Goal: Task Accomplishment & Management: Complete application form

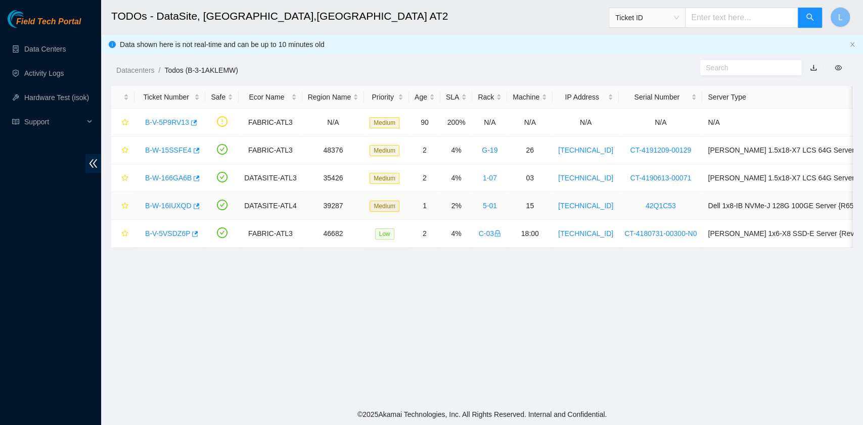
click at [167, 206] on link "B-W-16IUXQD" at bounding box center [168, 206] width 46 height 8
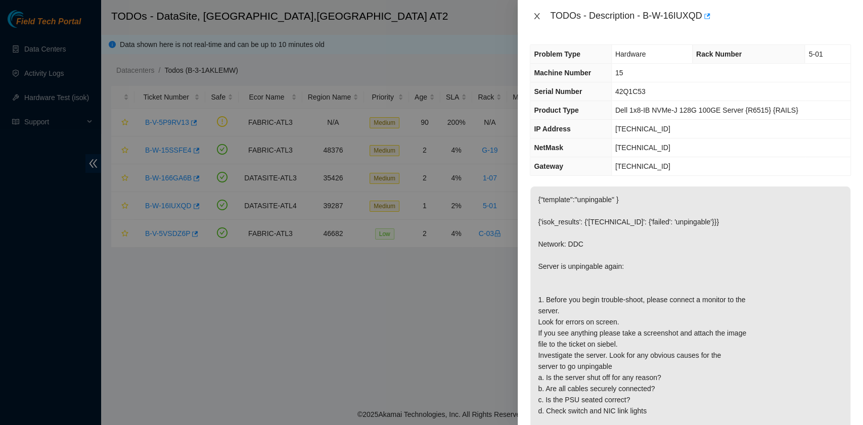
click at [540, 15] on icon "close" at bounding box center [537, 16] width 8 height 8
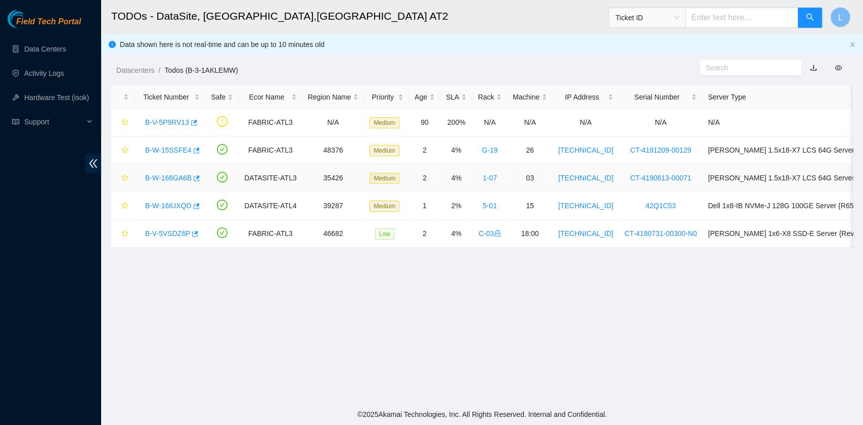
click at [174, 178] on link "B-W-166GA6B" at bounding box center [168, 178] width 46 height 8
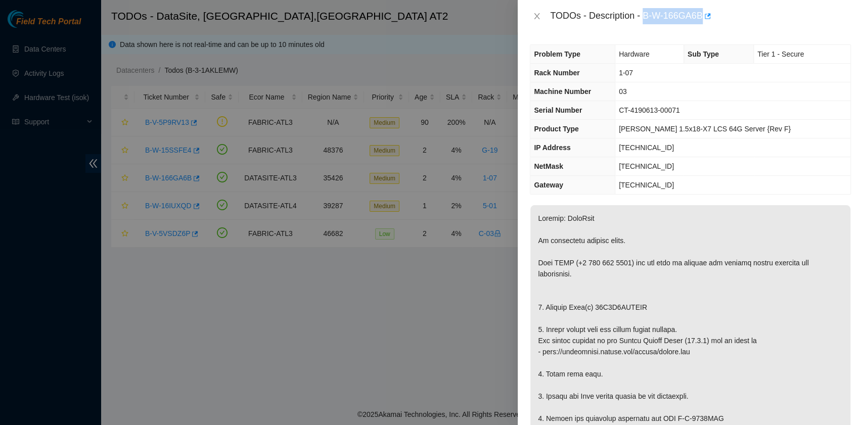
drag, startPoint x: 644, startPoint y: 18, endPoint x: 703, endPoint y: 25, distance: 58.6
click at [703, 25] on div "TODOs - Description - B-W-166GA6B" at bounding box center [690, 16] width 345 height 32
copy div "B-W-166GA6B"
drag, startPoint x: 644, startPoint y: 304, endPoint x: 558, endPoint y: 309, distance: 86.1
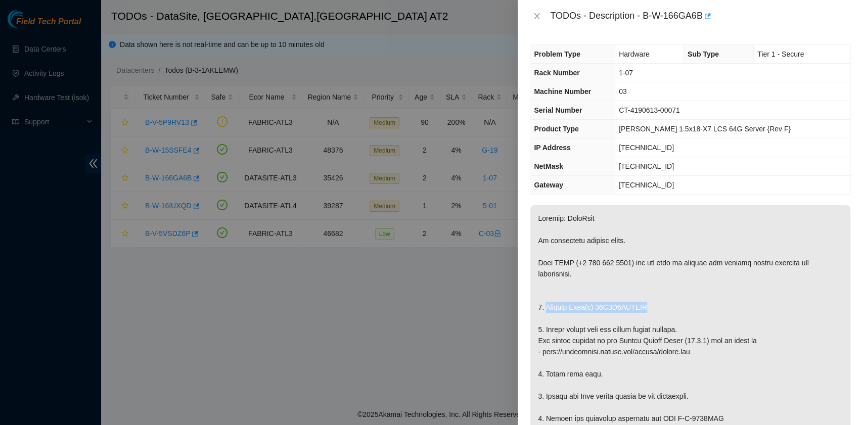
drag, startPoint x: 544, startPoint y: 307, endPoint x: 645, endPoint y: 307, distance: 101.1
copy p "Replace Disk(s) 85D7K0UMFJKA"
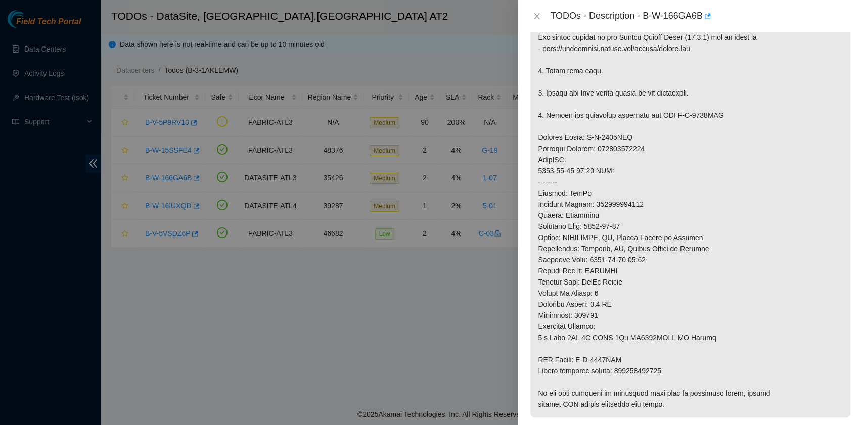
scroll to position [404, 0]
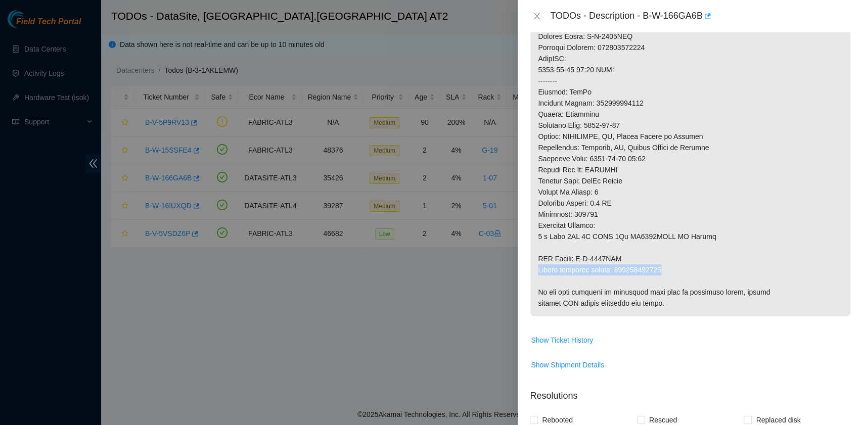
drag, startPoint x: 538, startPoint y: 267, endPoint x: 673, endPoint y: 270, distance: 135.0
click at [673, 270] on p at bounding box center [690, 59] width 320 height 516
copy p "Return tracking number: 463470056039"
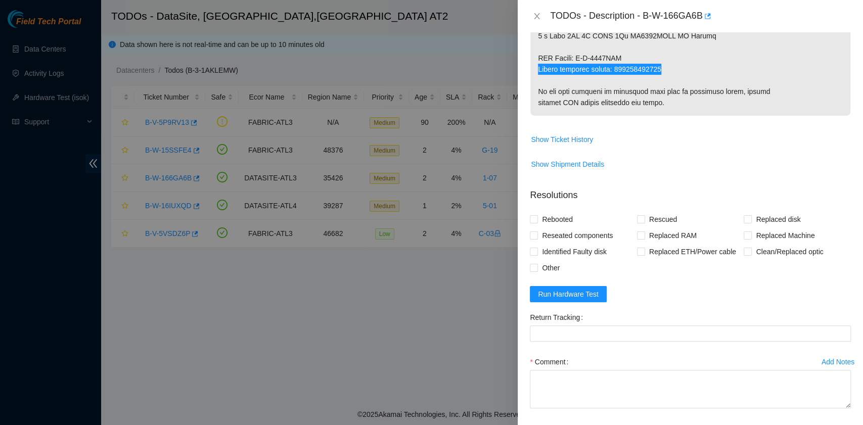
scroll to position [606, 0]
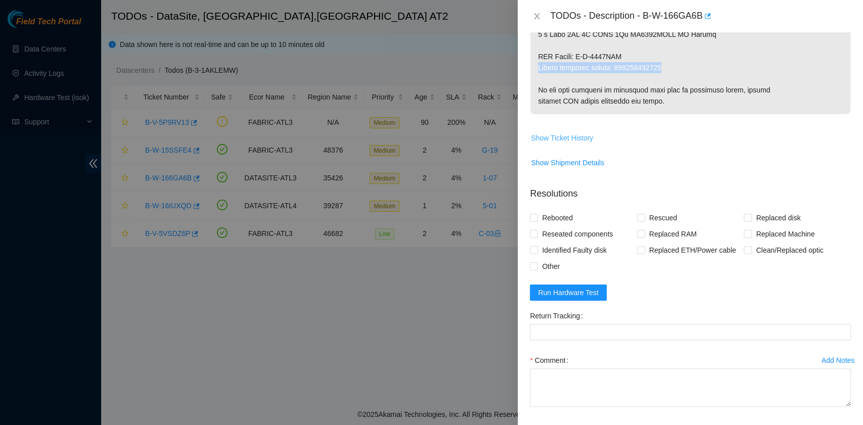
click at [586, 139] on span "Show Ticket History" at bounding box center [562, 137] width 62 height 11
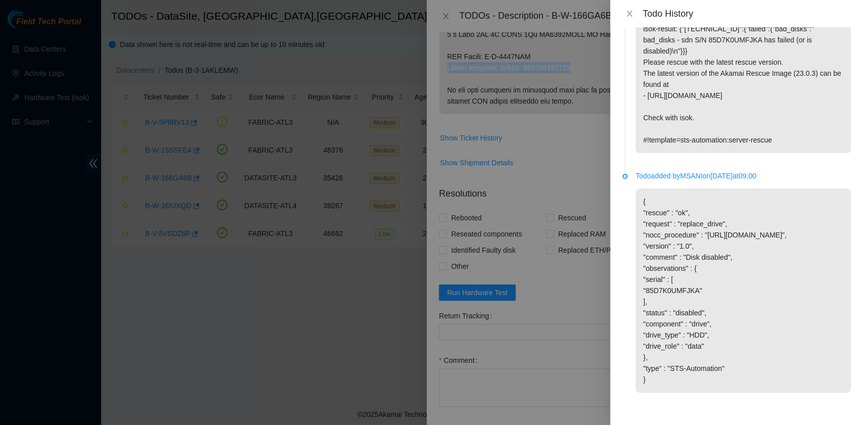
scroll to position [1369, 0]
click at [627, 14] on icon "close" at bounding box center [629, 14] width 8 height 8
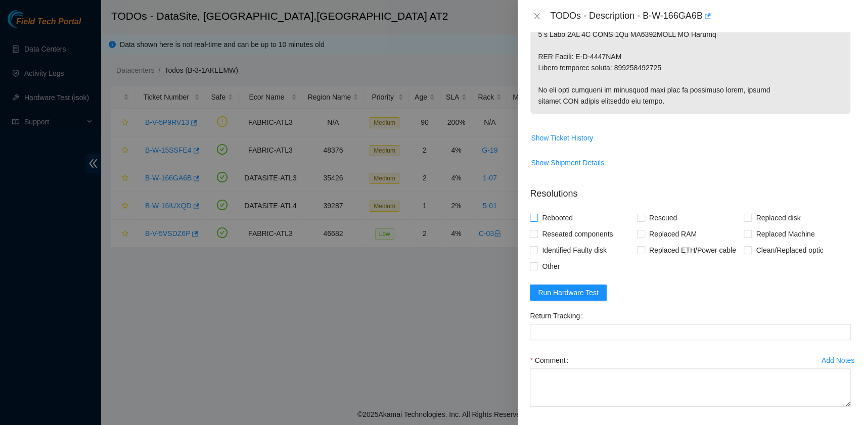
click at [553, 220] on span "Rebooted" at bounding box center [557, 218] width 39 height 16
click at [537, 220] on input "Rebooted" at bounding box center [533, 217] width 7 height 7
checkbox input "true"
click at [637, 216] on input "Rescued" at bounding box center [640, 217] width 7 height 7
checkbox input "true"
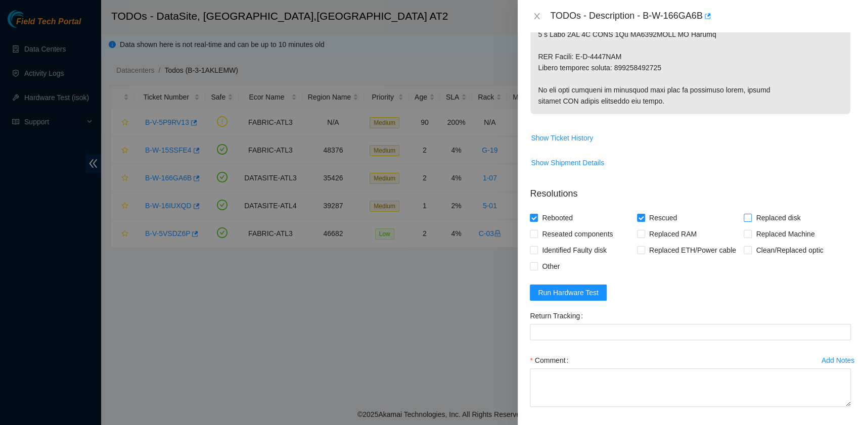
click at [743, 218] on input "Replaced disk" at bounding box center [746, 217] width 7 height 7
checkbox input "true"
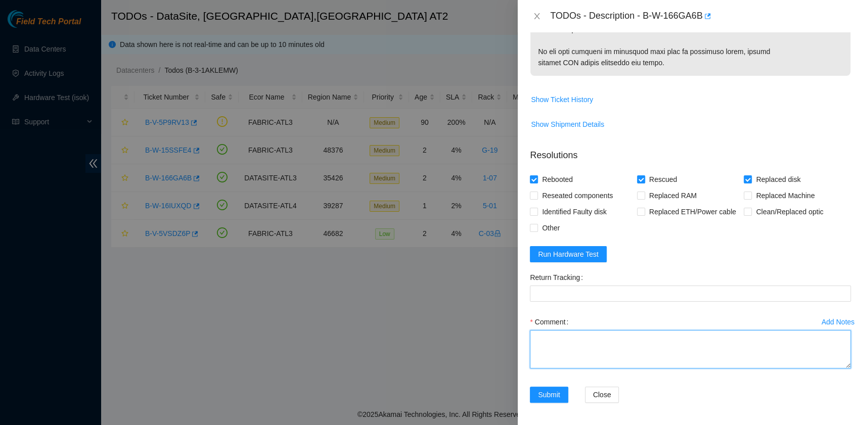
click at [583, 349] on textarea "Comment" at bounding box center [690, 349] width 321 height 38
paste textarea "B-W-166GA6B rack# 1-07 machine# 03 Replaced disk 85D7K0UMFJKA with WCC13TAK20RQ…"
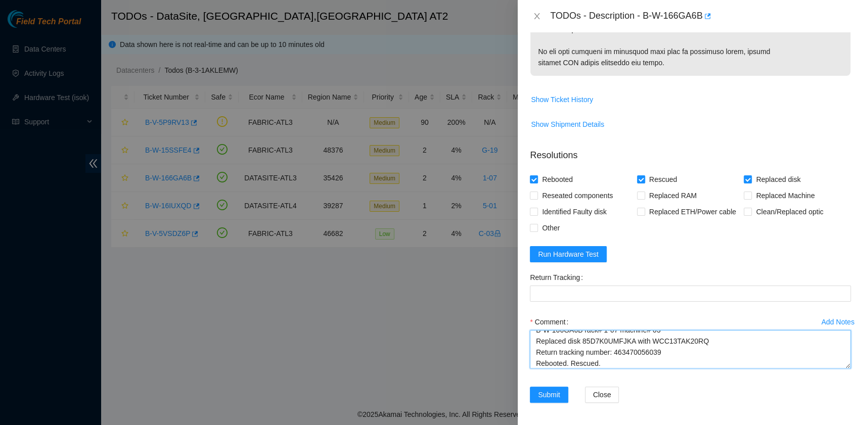
scroll to position [19, 0]
type textarea "B-W-166GA6B rack# 1-07 machine# 03 Replaced disk 85D7K0UMFJKA with WCC13TAK20RQ…"
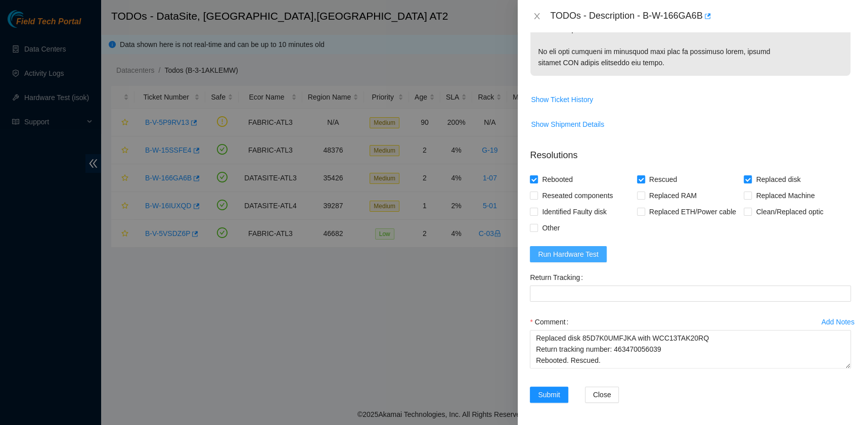
click at [587, 251] on span "Run Hardware Test" at bounding box center [568, 254] width 61 height 11
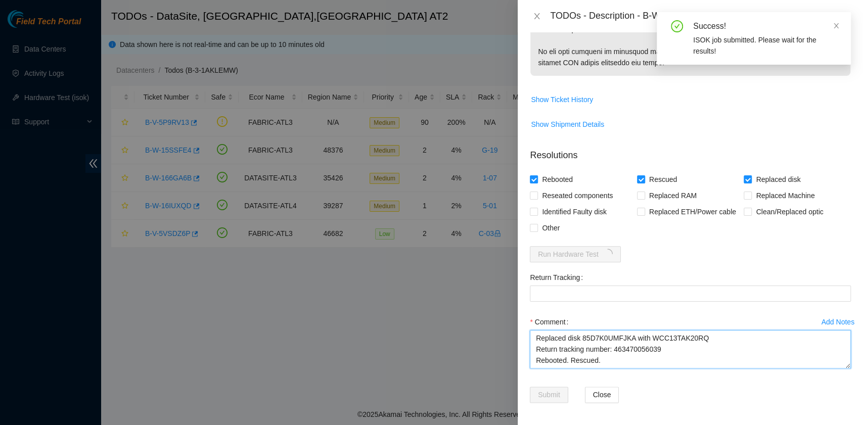
drag, startPoint x: 661, startPoint y: 342, endPoint x: 613, endPoint y: 343, distance: 48.0
click at [613, 343] on textarea "B-W-166GA6B rack# 1-07 machine# 03 Replaced disk 85D7K0UMFJKA with WCC13TAK20RQ…" at bounding box center [690, 349] width 321 height 38
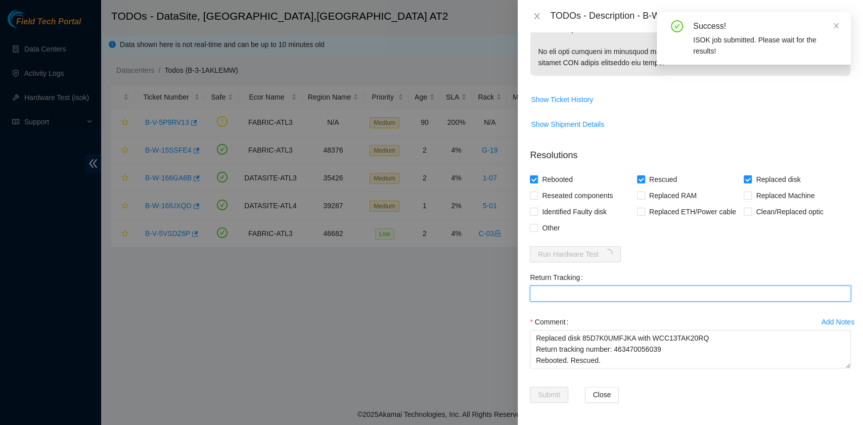
click at [588, 294] on Tracking "Return Tracking" at bounding box center [690, 294] width 321 height 16
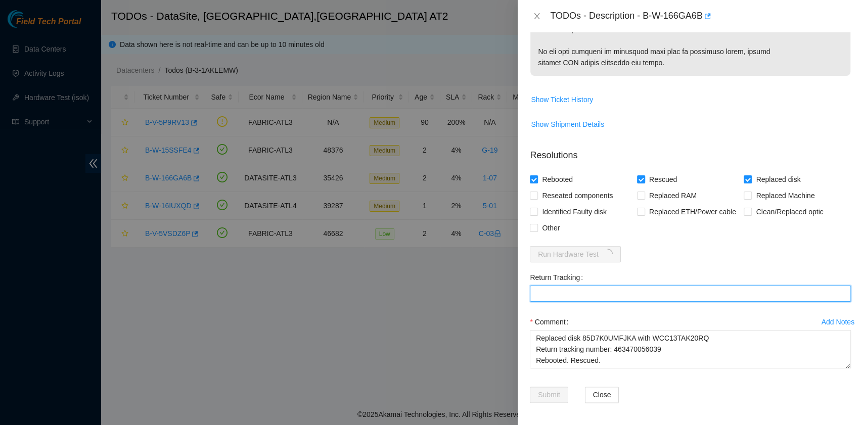
paste Tracking "463470056039"
type Tracking "463470056039"
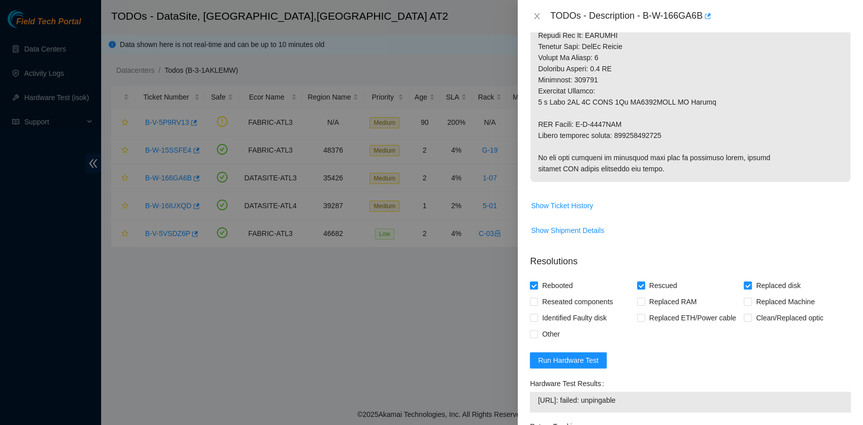
scroll to position [606, 0]
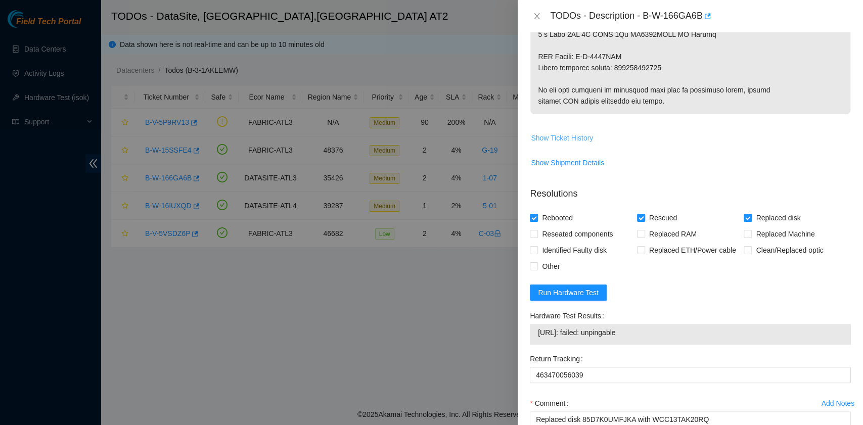
click at [574, 134] on span "Show Ticket History" at bounding box center [562, 137] width 62 height 11
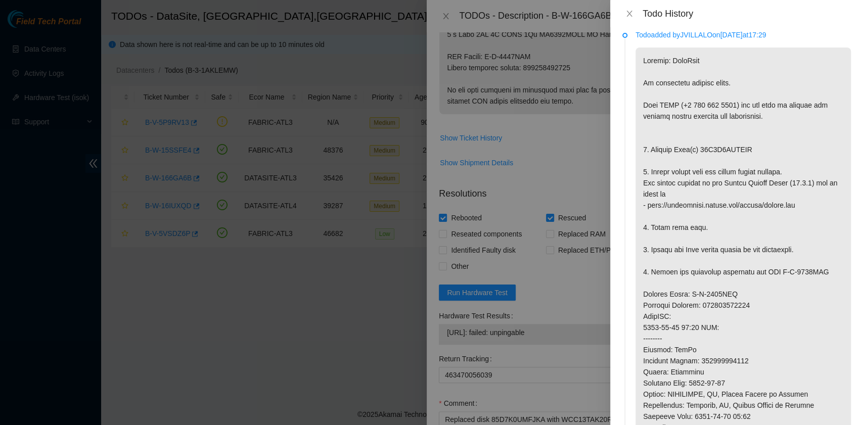
scroll to position [0, 0]
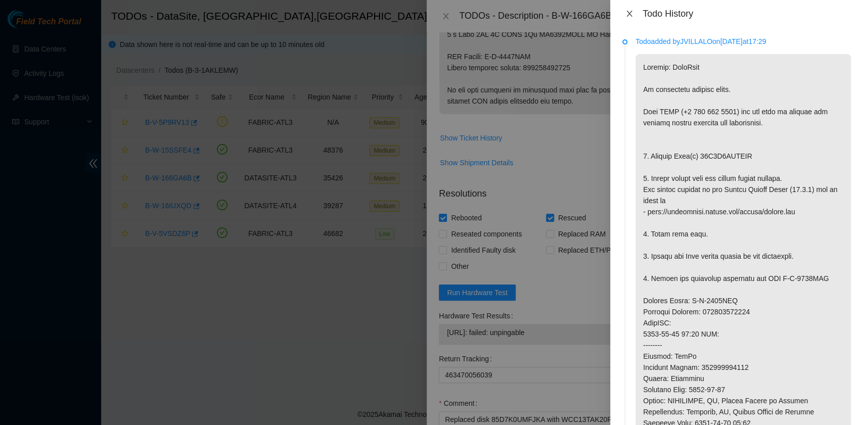
click at [627, 11] on icon "close" at bounding box center [629, 14] width 6 height 6
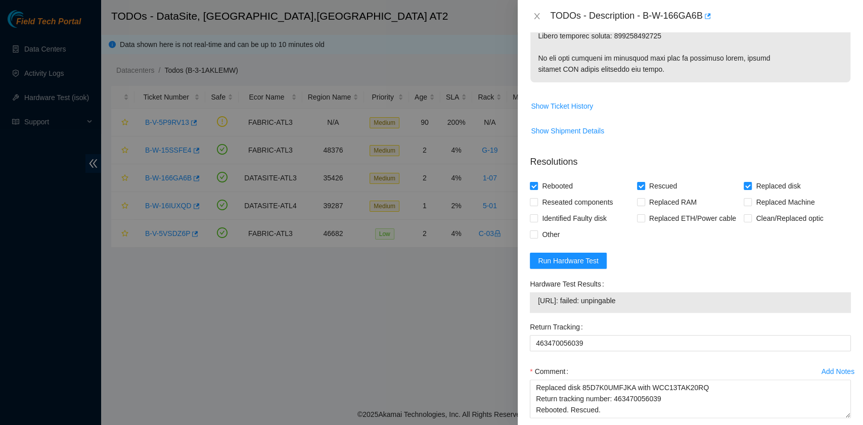
scroll to position [674, 0]
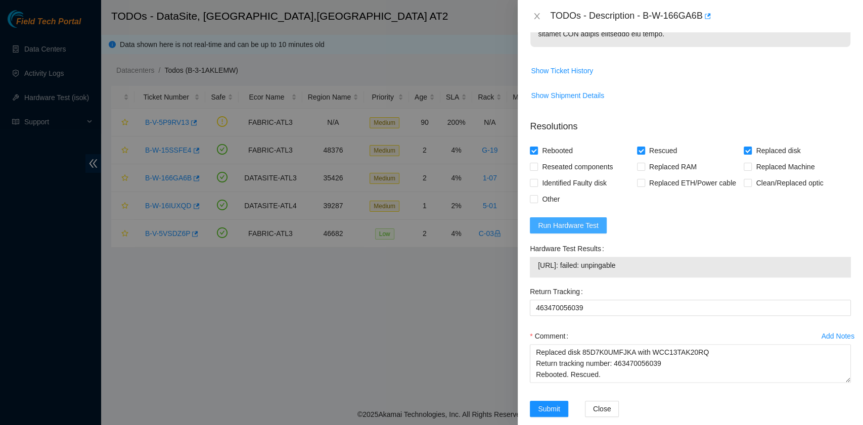
click at [591, 228] on span "Run Hardware Test" at bounding box center [568, 225] width 61 height 11
drag, startPoint x: 637, startPoint y: 262, endPoint x: 538, endPoint y: 265, distance: 98.6
click at [538, 265] on span "23.11.228.6: passed: ok" at bounding box center [690, 265] width 305 height 11
copy span "23.11.228.6: passed: ok"
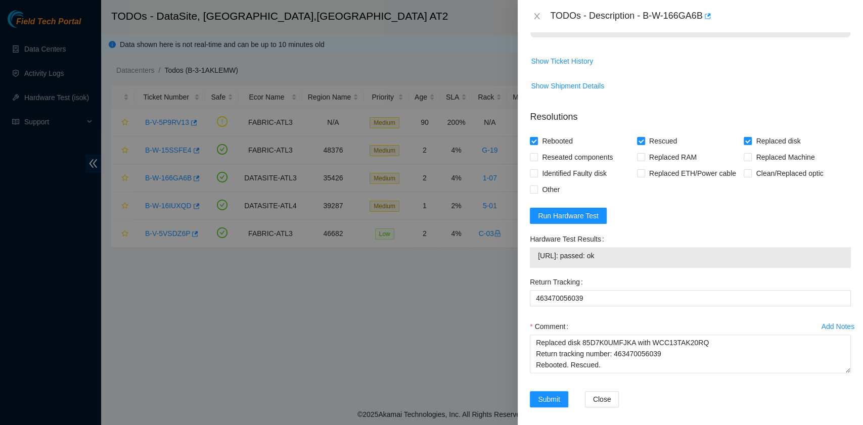
scroll to position [688, 0]
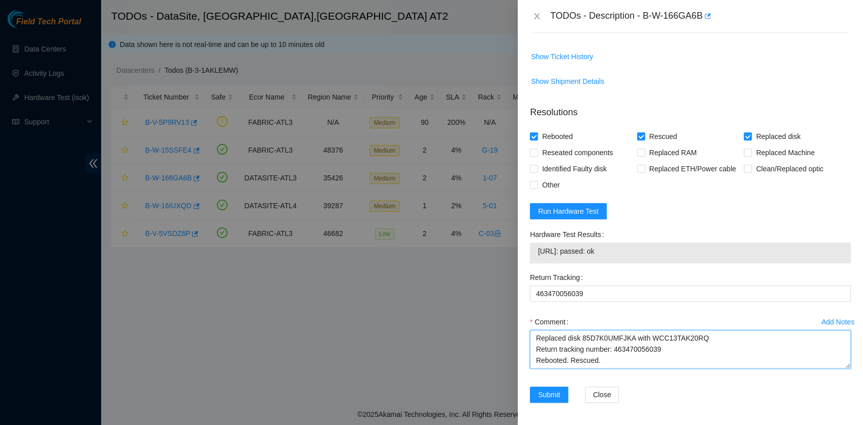
click at [559, 356] on textarea "B-W-166GA6B rack# 1-07 machine# 03 Replaced disk 85D7K0UMFJKA with WCC13TAK20RQ…" at bounding box center [690, 349] width 321 height 38
paste textarea "23.11.228.6: passed: ok"
type textarea "B-W-166GA6B rack# 1-07 machine# 03 Replaced disk 85D7K0UMFJKA with WCC13TAK20RQ…"
click at [549, 393] on span "Submit" at bounding box center [549, 394] width 22 height 11
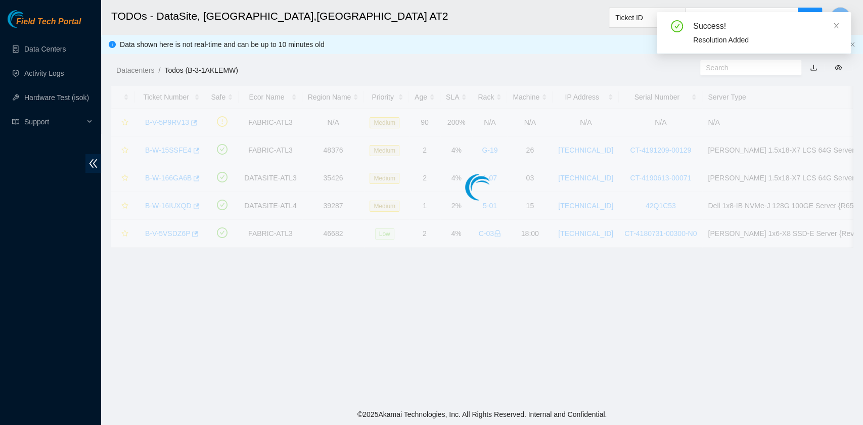
scroll to position [256, 0]
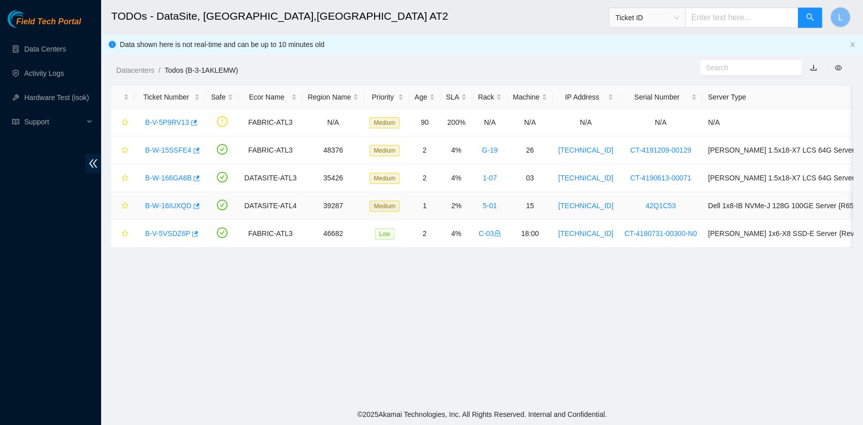
click at [178, 206] on link "B-W-16IUXQD" at bounding box center [168, 206] width 46 height 8
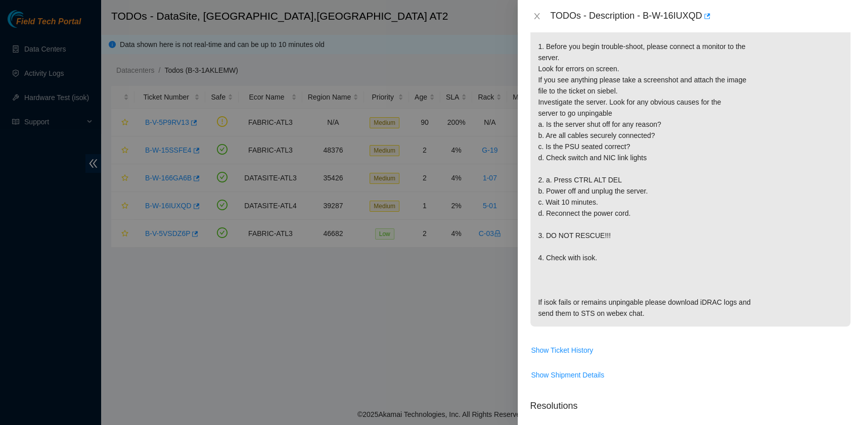
scroll to position [269, 0]
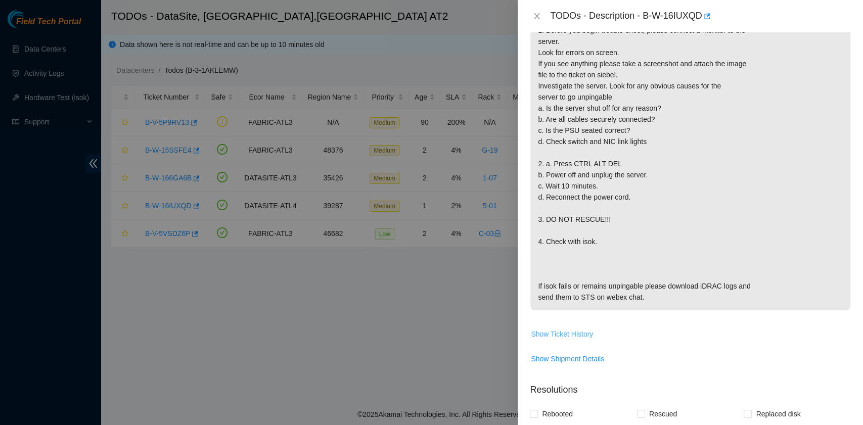
click at [555, 340] on span "Show Ticket History" at bounding box center [562, 334] width 62 height 11
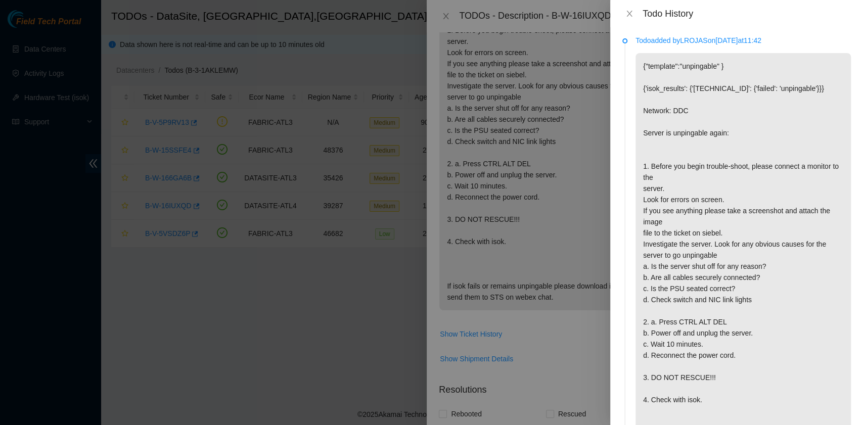
scroll to position [0, 0]
click at [629, 14] on icon "close" at bounding box center [629, 14] width 8 height 8
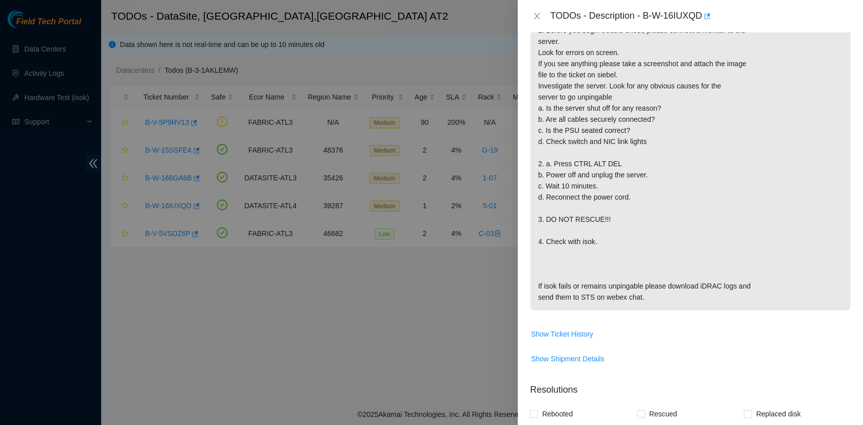
click at [717, 367] on span "Show Shipment Details" at bounding box center [690, 359] width 320 height 16
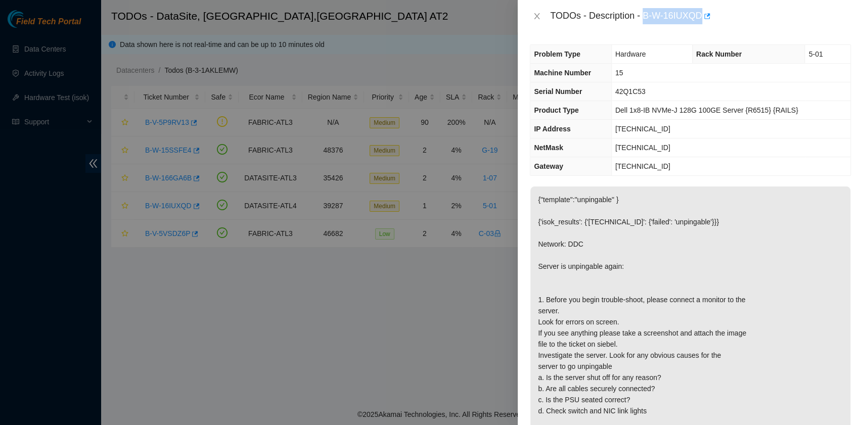
drag, startPoint x: 644, startPoint y: 16, endPoint x: 700, endPoint y: 17, distance: 56.1
click at [700, 17] on div "TODOs - Description - B-W-16IUXQD" at bounding box center [700, 16] width 301 height 16
copy div "B-W-16IUXQD"
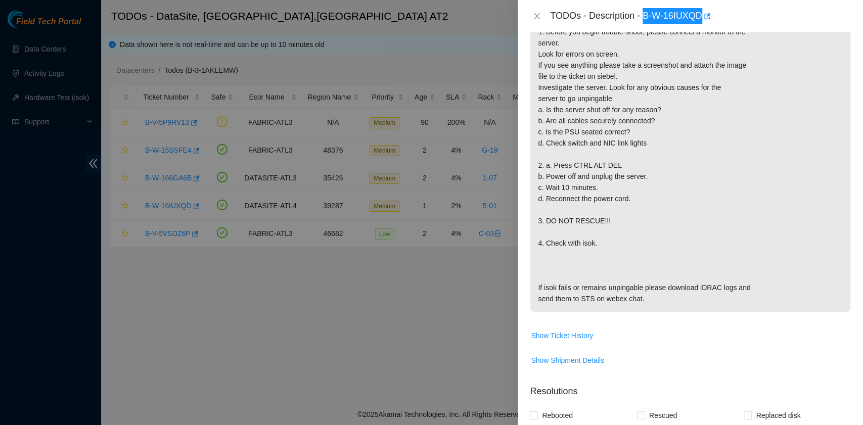
scroll to position [404, 0]
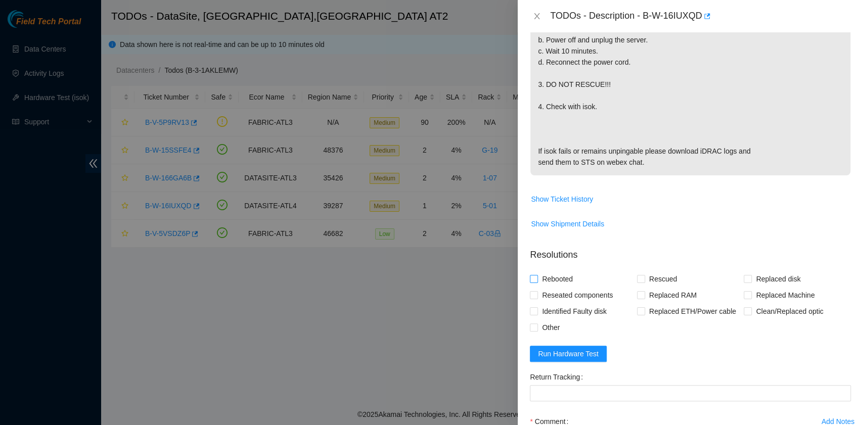
click at [565, 287] on span "Rebooted" at bounding box center [557, 279] width 39 height 16
click at [537, 282] on input "Rebooted" at bounding box center [533, 278] width 7 height 7
click at [565, 287] on span "Rebooted" at bounding box center [557, 279] width 39 height 16
click at [537, 282] on input "Rebooted" at bounding box center [533, 278] width 7 height 7
checkbox input "false"
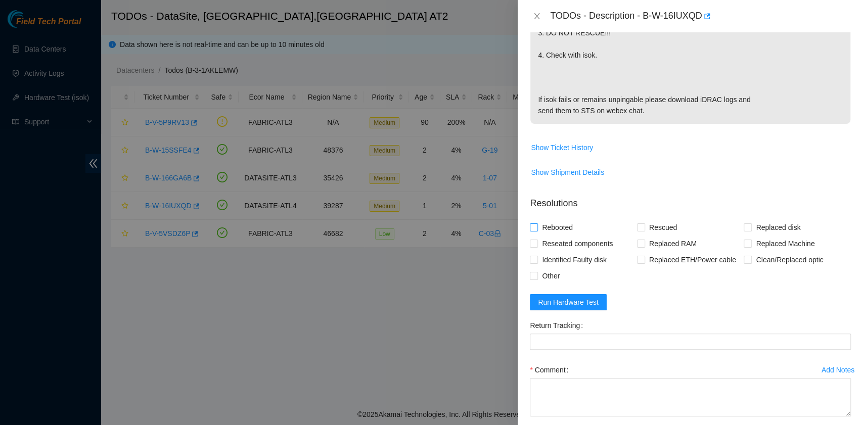
scroll to position [472, 0]
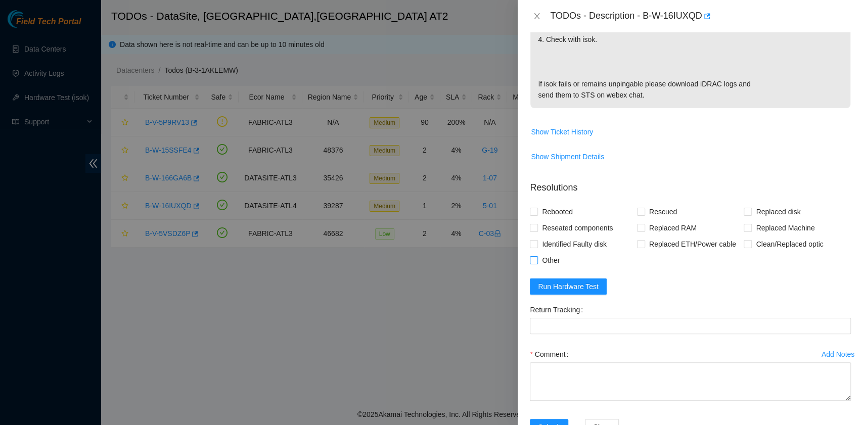
click at [554, 268] on span "Other" at bounding box center [551, 260] width 26 height 16
click at [537, 263] on input "Other" at bounding box center [533, 259] width 7 height 7
checkbox input "true"
click at [580, 393] on textarea "Comment" at bounding box center [690, 381] width 321 height 38
paste textarea "B-W-16IUXQD rack# 5-01 machine# 15 Investigated the server. Sent screenshot to …"
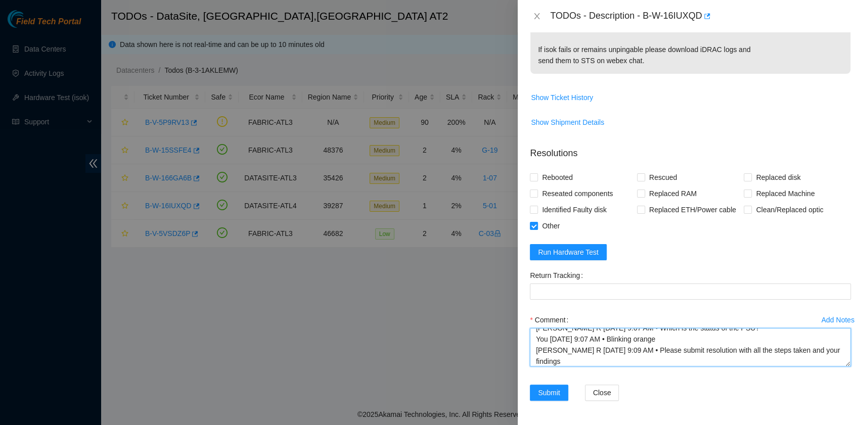
scroll to position [515, 0]
type textarea "B-W-16IUXQD rack# 5-01 machine# 15 Investigated the server. Sent screenshot to …"
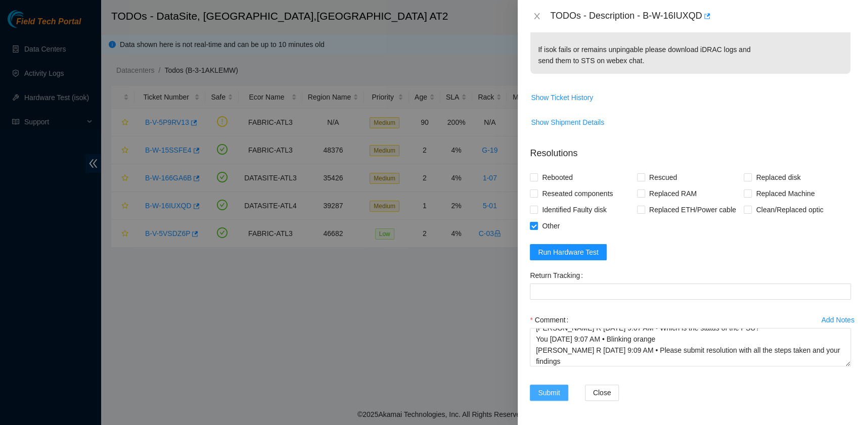
click at [544, 394] on span "Submit" at bounding box center [549, 392] width 22 height 11
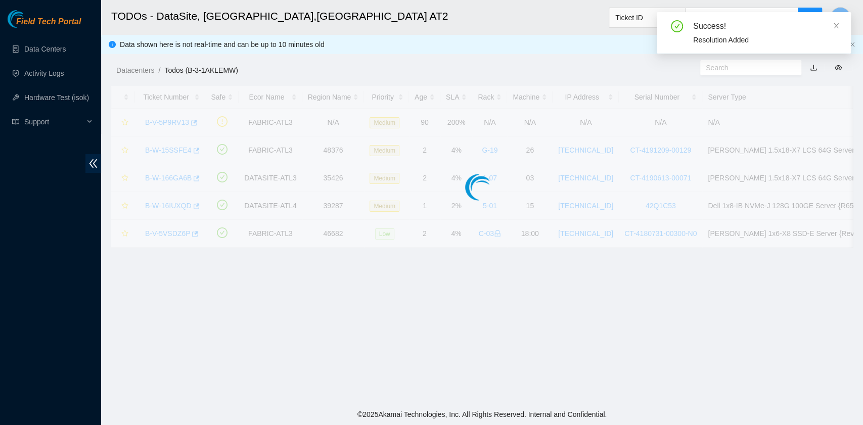
scroll to position [256, 0]
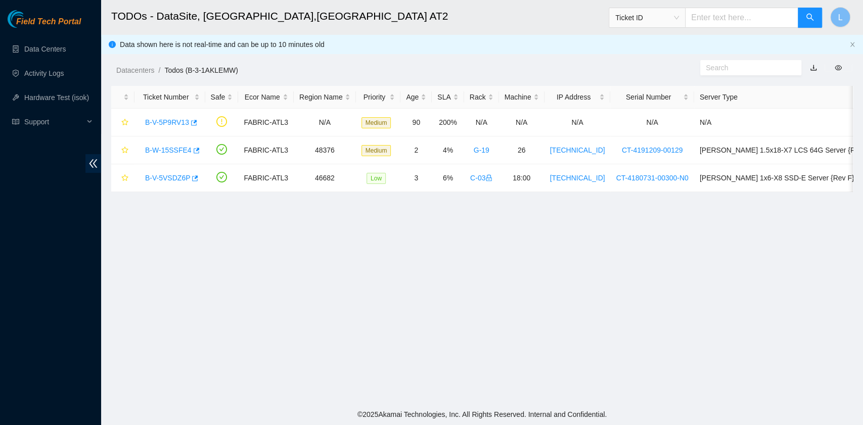
click at [435, 31] on h2 "TODOs - DataSite, [GEOGRAPHIC_DATA],[GEOGRAPHIC_DATA] AT2" at bounding box center [406, 16] width 590 height 32
click at [160, 180] on link "B-V-5VSDZ6P" at bounding box center [167, 178] width 45 height 8
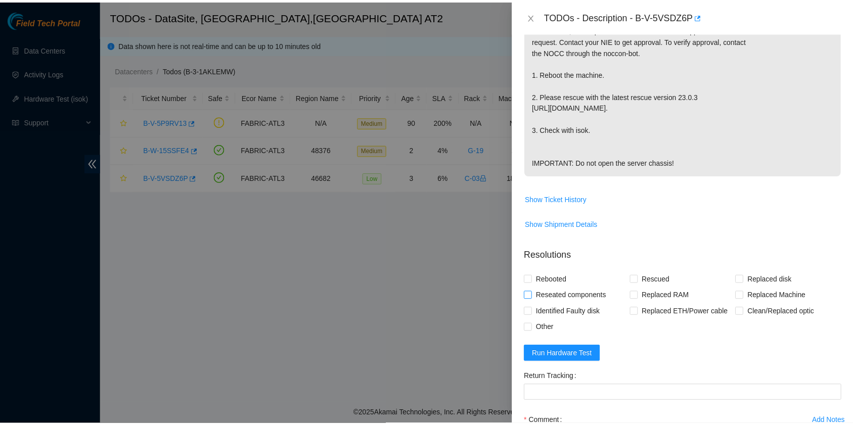
scroll to position [0, 0]
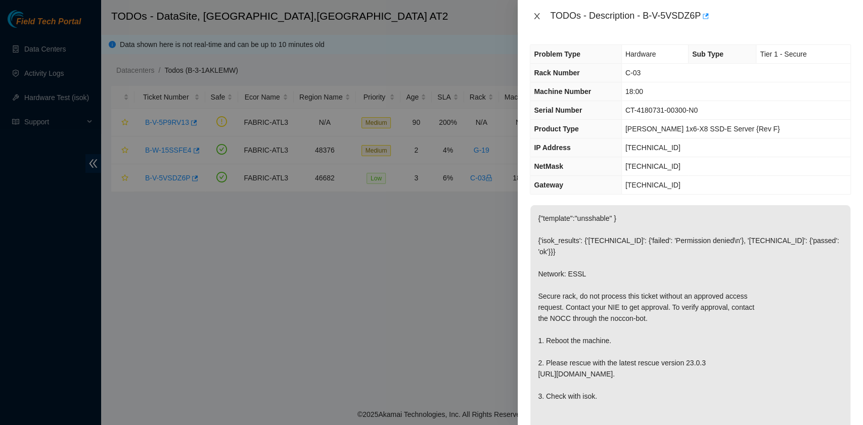
click at [535, 12] on icon "close" at bounding box center [537, 16] width 8 height 8
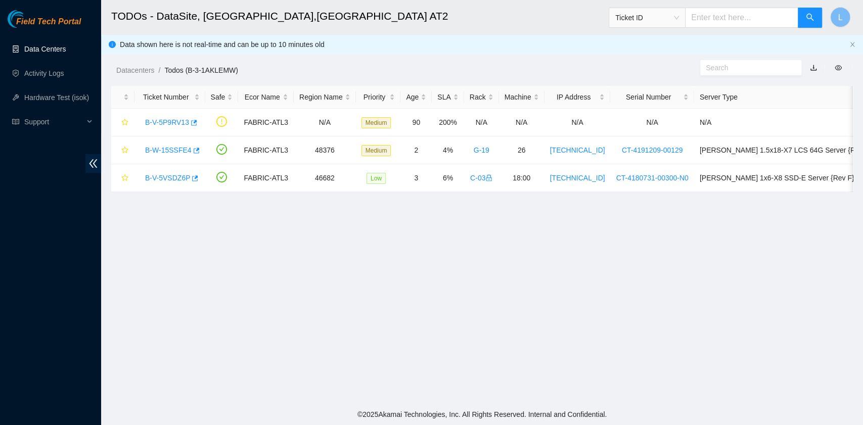
click at [39, 53] on link "Data Centers" at bounding box center [44, 49] width 41 height 8
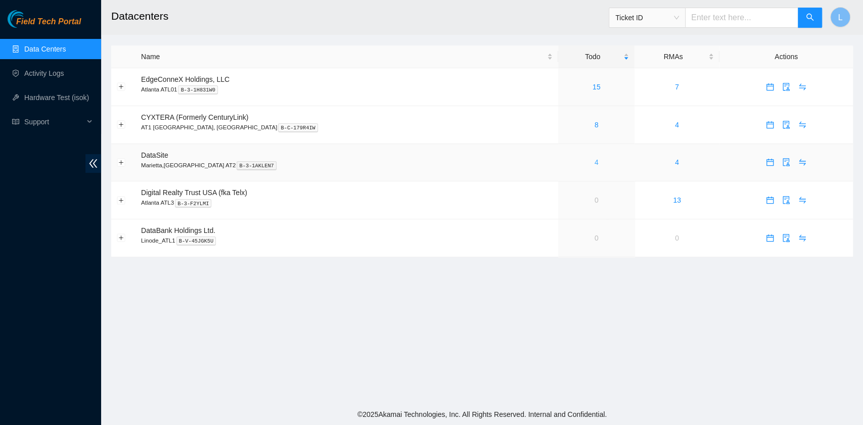
click at [594, 165] on link "4" at bounding box center [596, 162] width 4 height 8
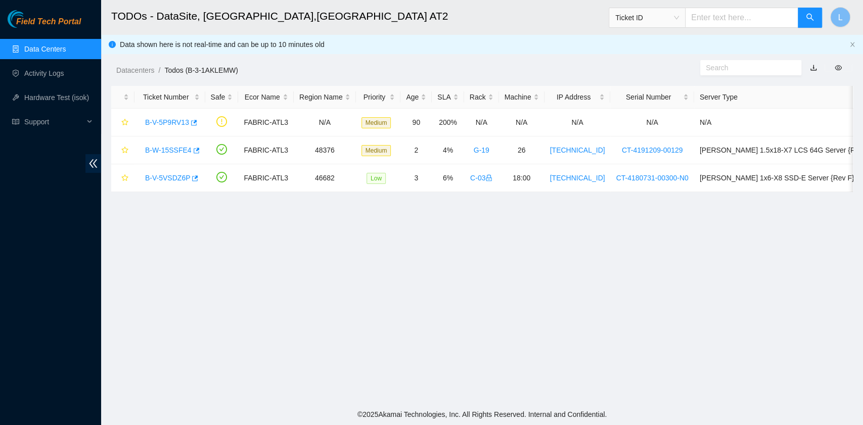
click at [62, 53] on link "Data Centers" at bounding box center [44, 49] width 41 height 8
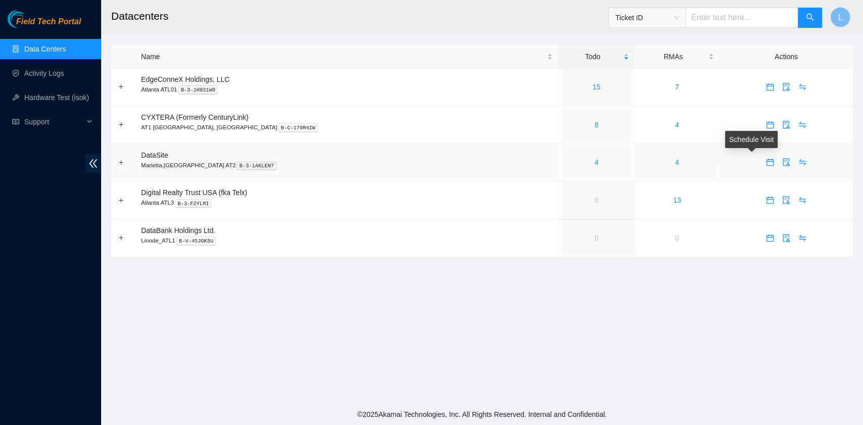
click at [766, 164] on icon "calendar" at bounding box center [770, 162] width 8 height 8
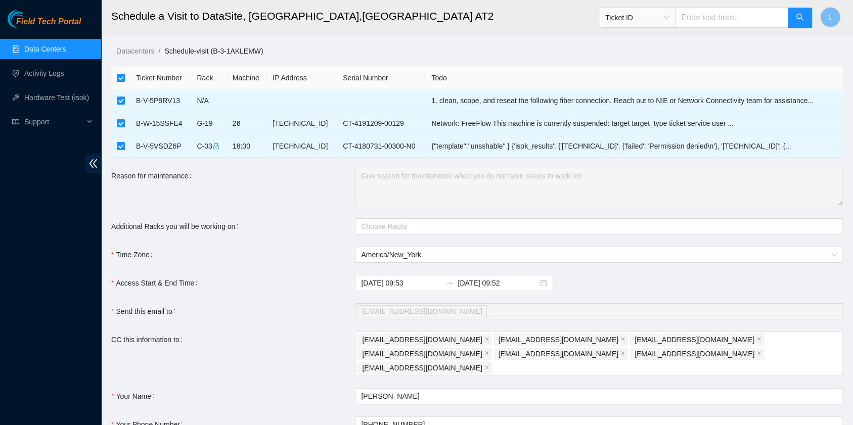
click at [121, 80] on input "checkbox" at bounding box center [121, 78] width 8 height 8
checkbox input "false"
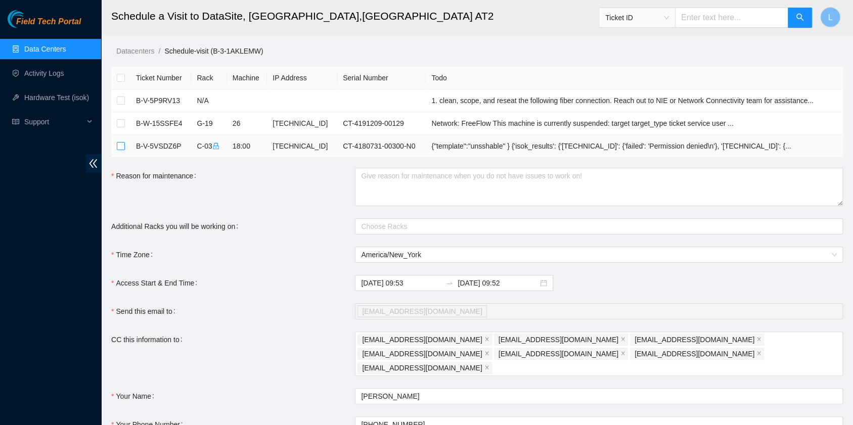
click at [117, 146] on input "checkbox" at bounding box center [121, 146] width 8 height 8
checkbox input "true"
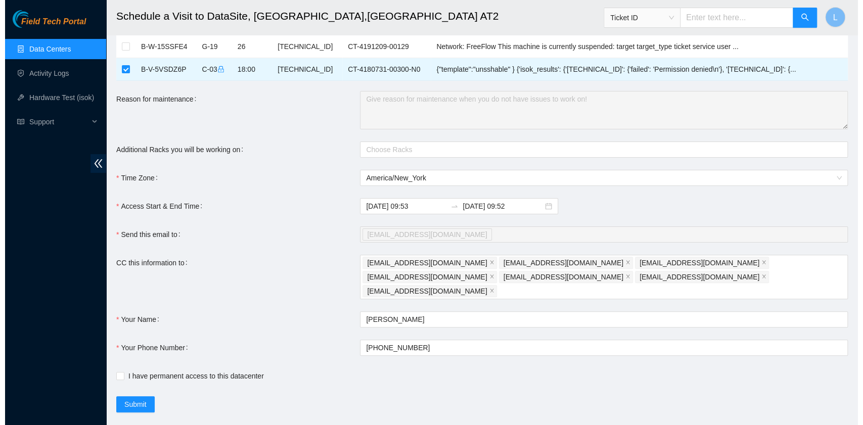
scroll to position [82, 0]
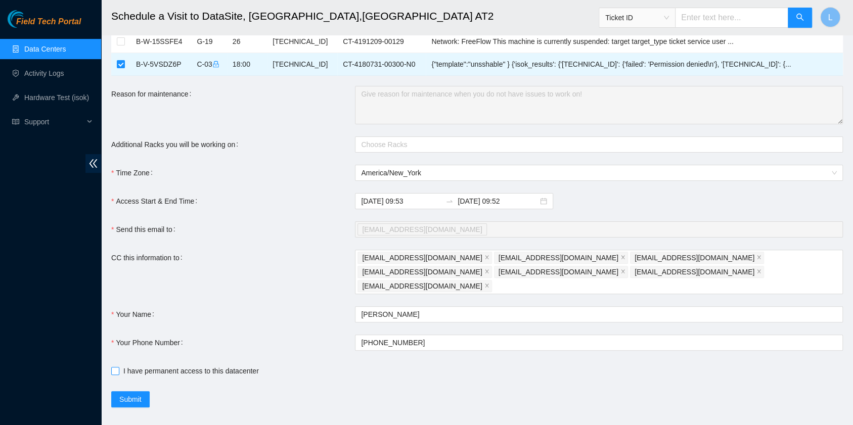
click at [114, 367] on input "I have permanent access to this datacenter" at bounding box center [114, 370] width 7 height 7
checkbox input "true"
click at [139, 394] on span "Submit" at bounding box center [130, 399] width 22 height 11
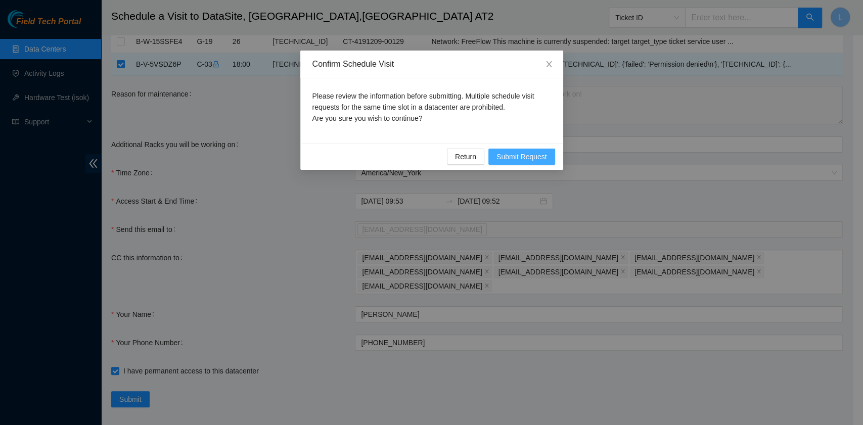
click at [530, 156] on span "Submit Request" at bounding box center [521, 156] width 51 height 11
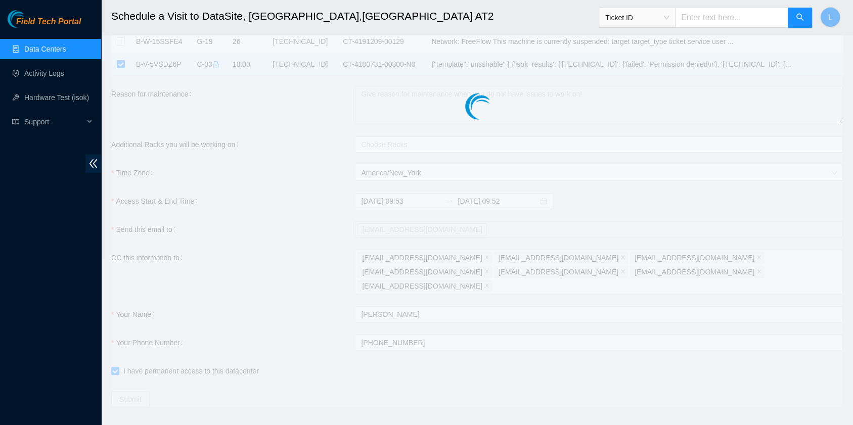
type input "2025-09-22 09:54"
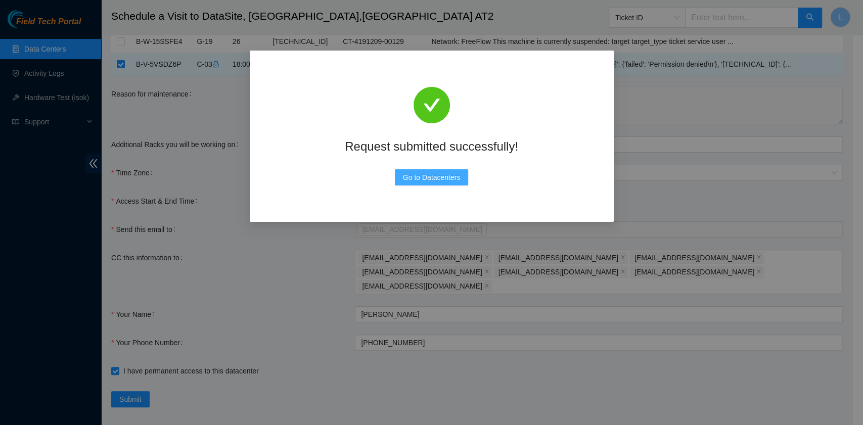
click at [451, 181] on span "Go to Datacenters" at bounding box center [432, 177] width 58 height 11
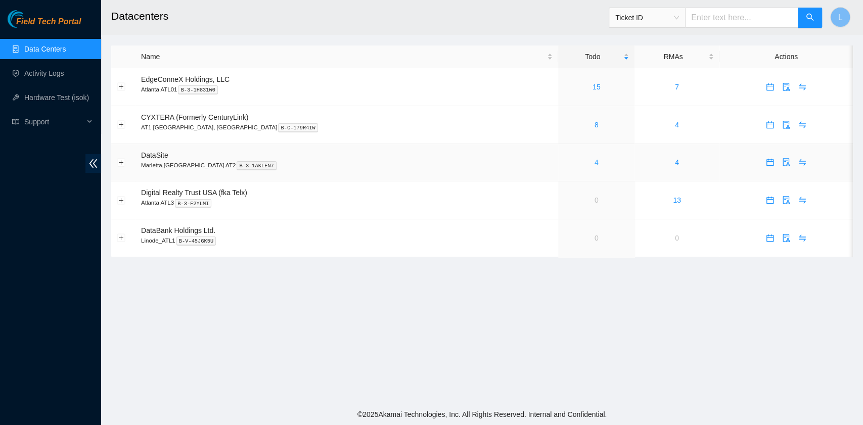
click at [594, 163] on link "4" at bounding box center [596, 162] width 4 height 8
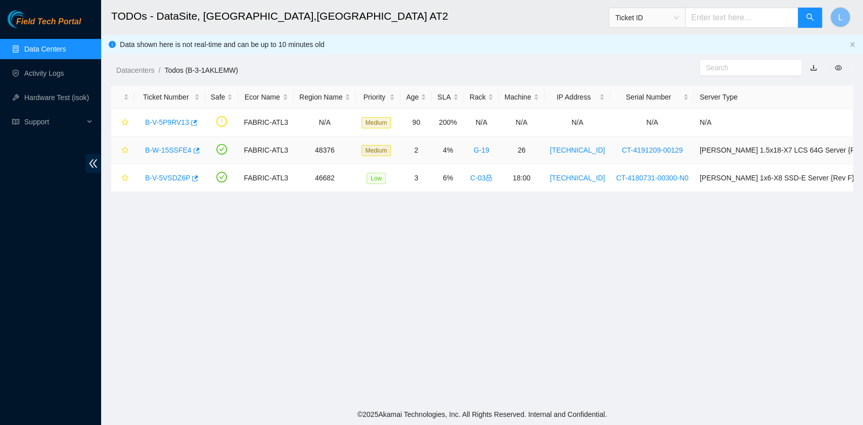
click at [182, 151] on link "B-W-15SSFE4" at bounding box center [168, 150] width 46 height 8
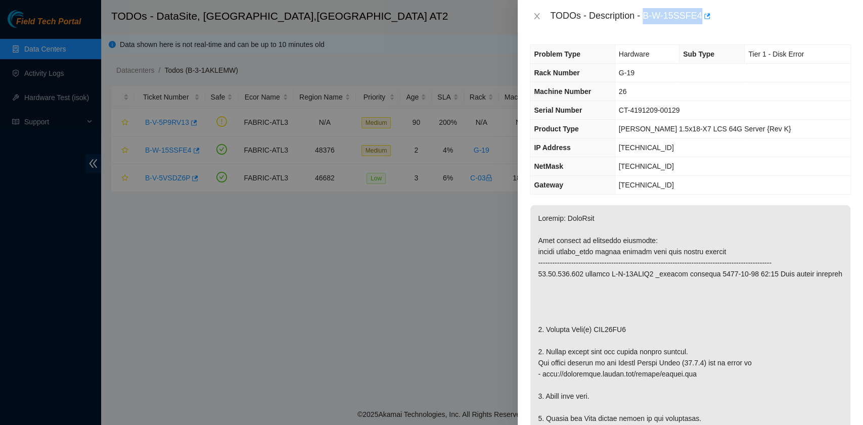
drag, startPoint x: 644, startPoint y: 17, endPoint x: 699, endPoint y: 25, distance: 55.7
click at [699, 25] on div "TODOs - Description - B-W-15SSFE4" at bounding box center [690, 16] width 345 height 32
copy div "B-W-15SSFE4"
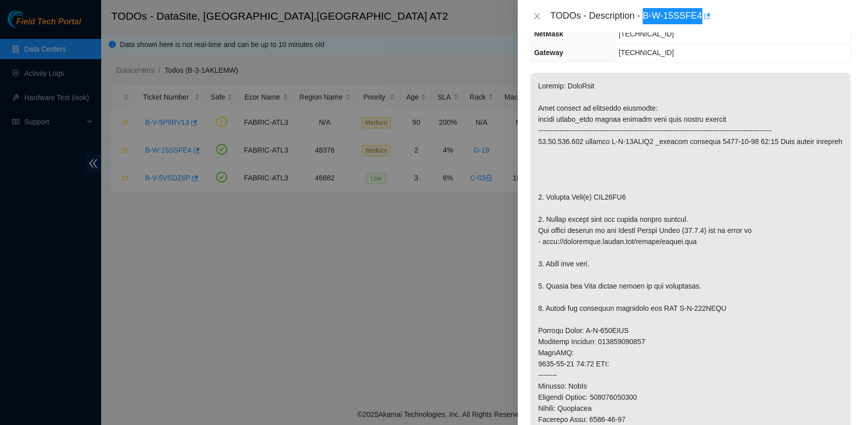
scroll to position [134, 0]
drag, startPoint x: 638, startPoint y: 195, endPoint x: 547, endPoint y: 193, distance: 91.5
click at [547, 193] on p at bounding box center [690, 340] width 320 height 538
click at [549, 192] on p at bounding box center [690, 340] width 320 height 538
drag, startPoint x: 545, startPoint y: 195, endPoint x: 628, endPoint y: 193, distance: 82.9
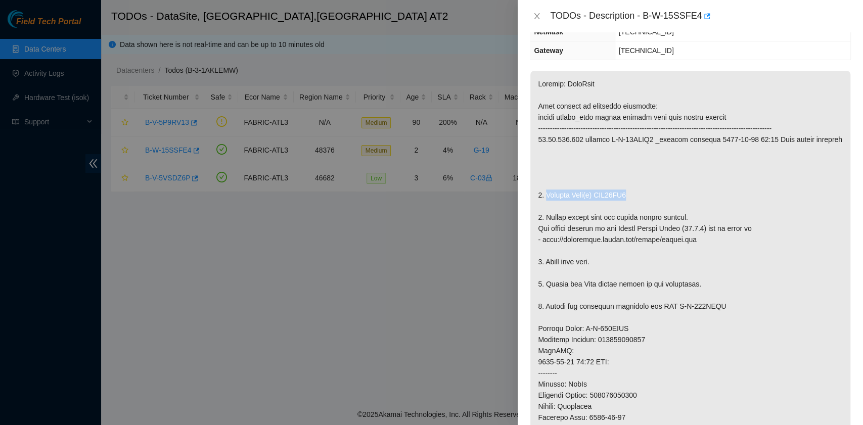
click at [628, 193] on p at bounding box center [690, 340] width 320 height 538
copy p "Replace Disk(s) WJG09ZH5"
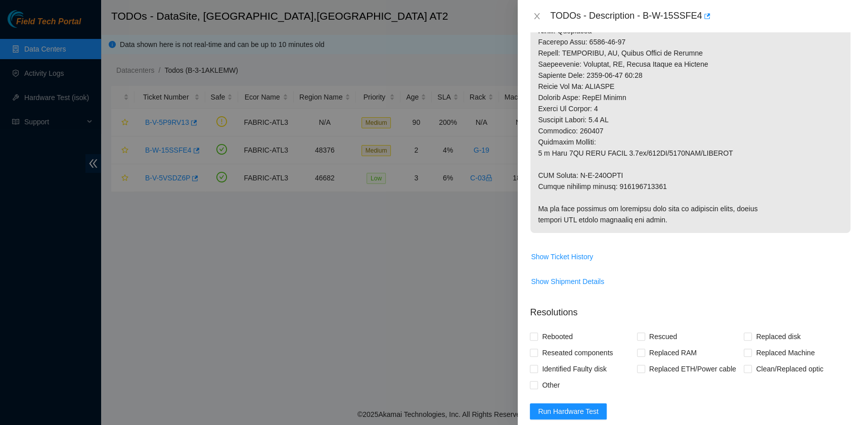
scroll to position [539, 0]
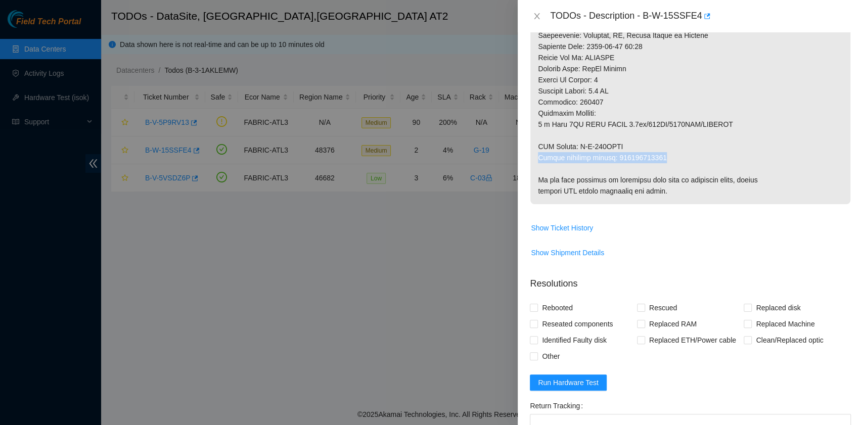
drag, startPoint x: 538, startPoint y: 156, endPoint x: 662, endPoint y: 159, distance: 123.9
copy p "Return tracking number: 463470056094"
click at [567, 304] on span "Rebooted" at bounding box center [557, 308] width 39 height 16
click at [537, 304] on input "Rebooted" at bounding box center [533, 307] width 7 height 7
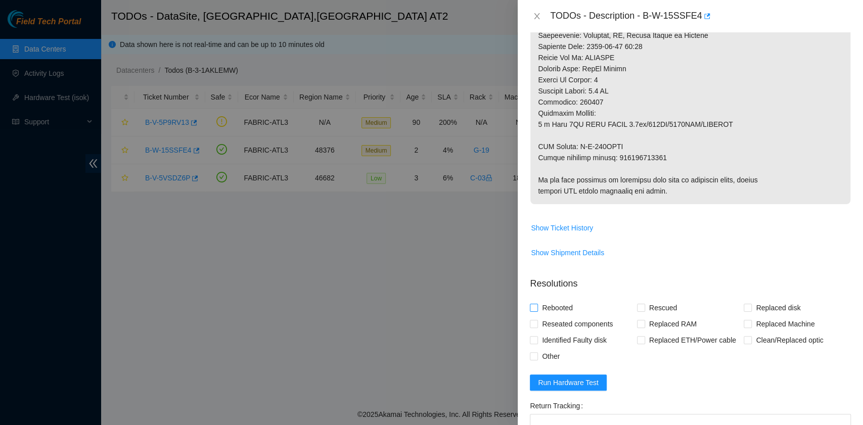
checkbox input "true"
click at [637, 309] on span at bounding box center [641, 308] width 8 height 8
click at [637, 309] on input "Rescued" at bounding box center [640, 307] width 7 height 7
checkbox input "true"
click at [743, 313] on label "Replaced disk" at bounding box center [773, 308] width 61 height 16
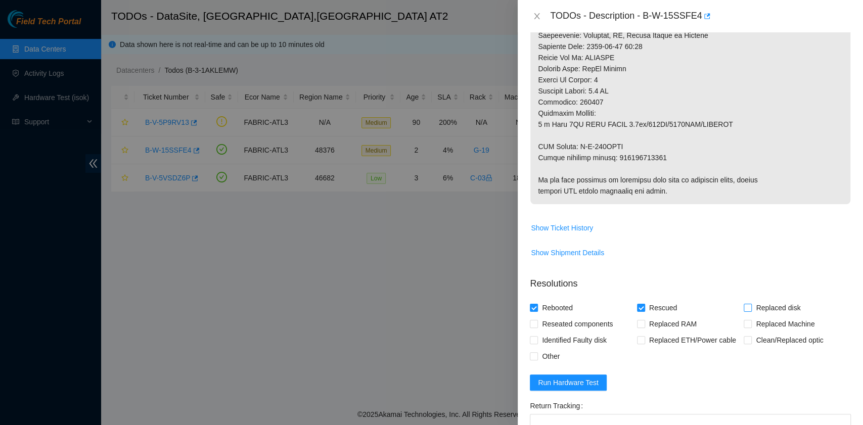
click at [743, 311] on input "Replaced disk" at bounding box center [746, 307] width 7 height 7
checkbox input "true"
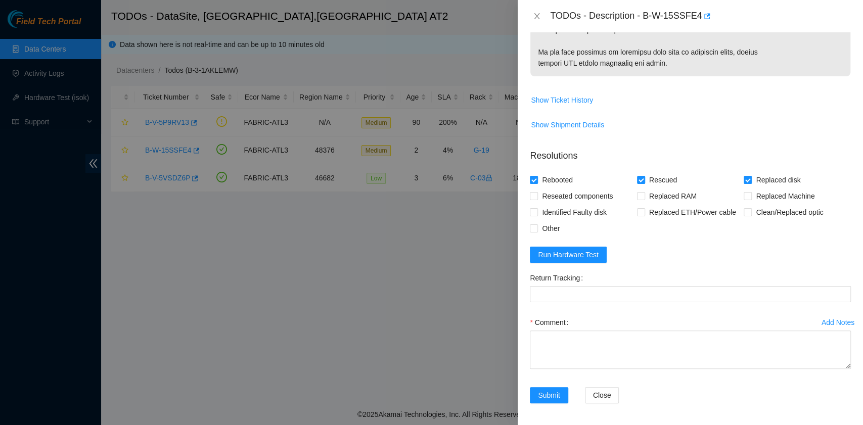
scroll to position [667, 0]
click at [605, 345] on textarea "Comment" at bounding box center [690, 349] width 321 height 38
paste textarea "B-W-15SSFE4 rack# G-19 machine# 26 Replaced disk WJG09ZH5 with Z1Z8NBNV Return …"
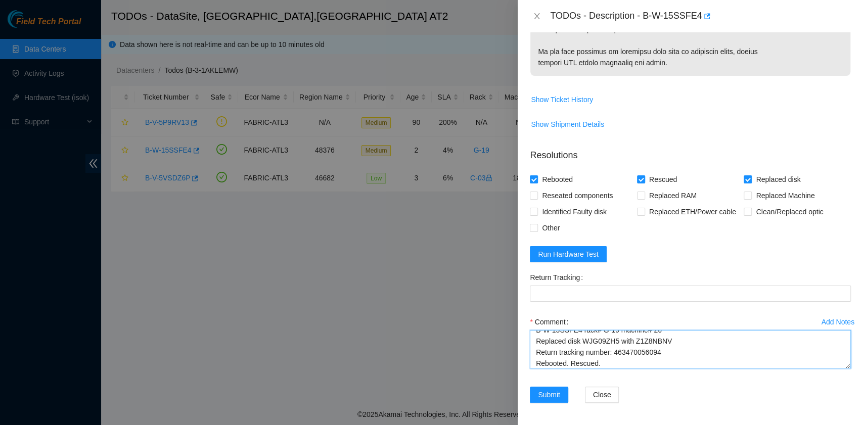
scroll to position [19, 0]
drag, startPoint x: 659, startPoint y: 340, endPoint x: 614, endPoint y: 340, distance: 45.5
click at [614, 340] on textarea "B-W-15SSFE4 rack# G-19 machine# 26 Replaced disk WJG09ZH5 with Z1Z8NBNV Return …" at bounding box center [690, 349] width 321 height 38
type textarea "B-W-15SSFE4 rack# G-19 machine# 26 Replaced disk WJG09ZH5 with Z1Z8NBNV Return …"
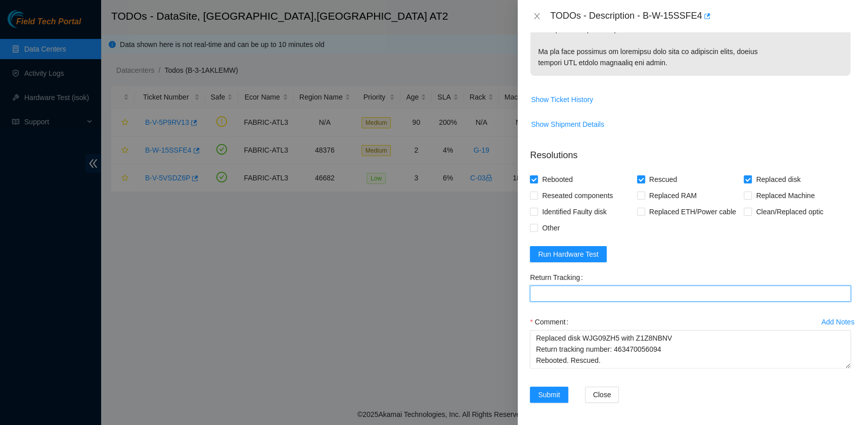
click at [592, 292] on Tracking "Return Tracking" at bounding box center [690, 294] width 321 height 16
paste Tracking "463470056094"
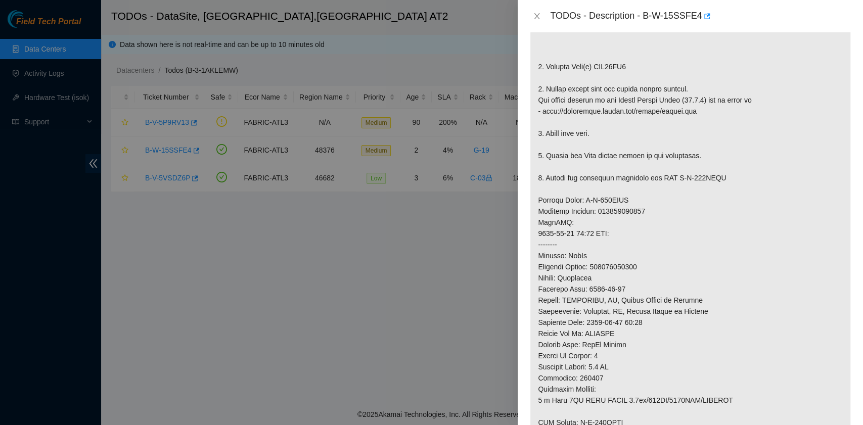
scroll to position [0, 0]
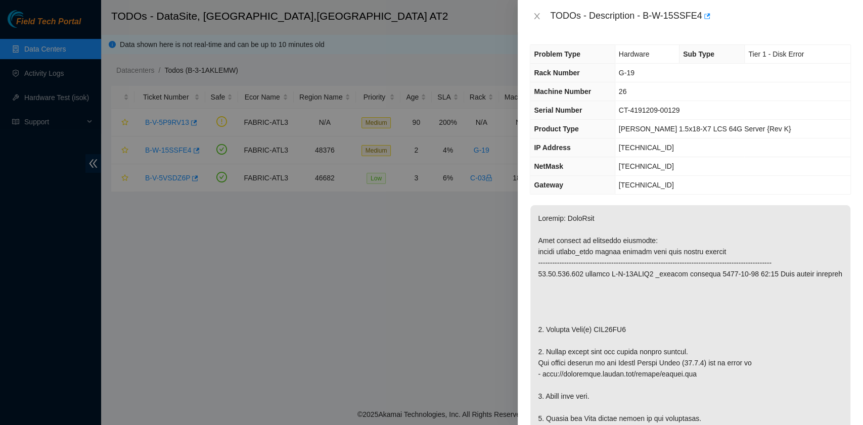
type Tracking "463470056094"
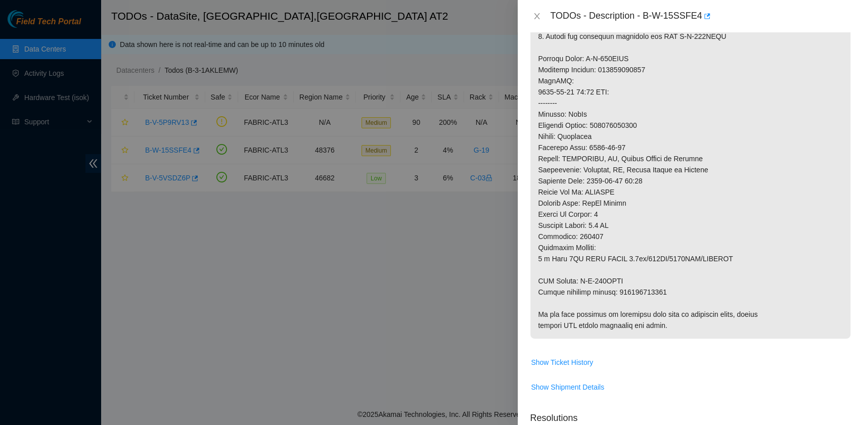
scroll to position [472, 0]
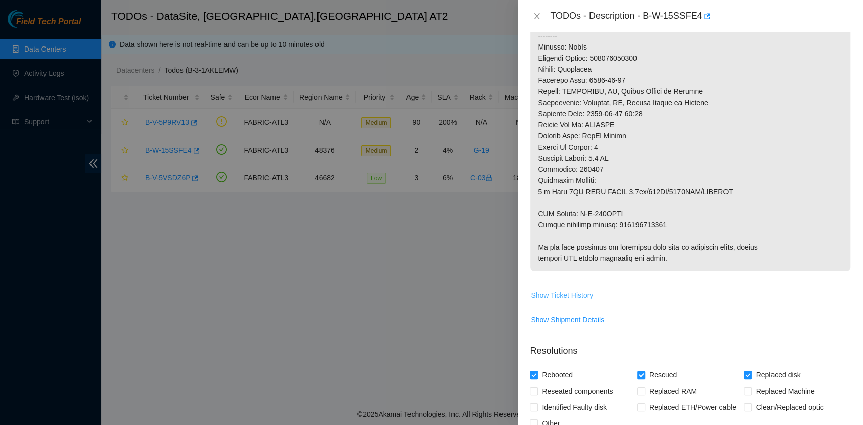
click at [577, 291] on span "Show Ticket History" at bounding box center [562, 295] width 62 height 11
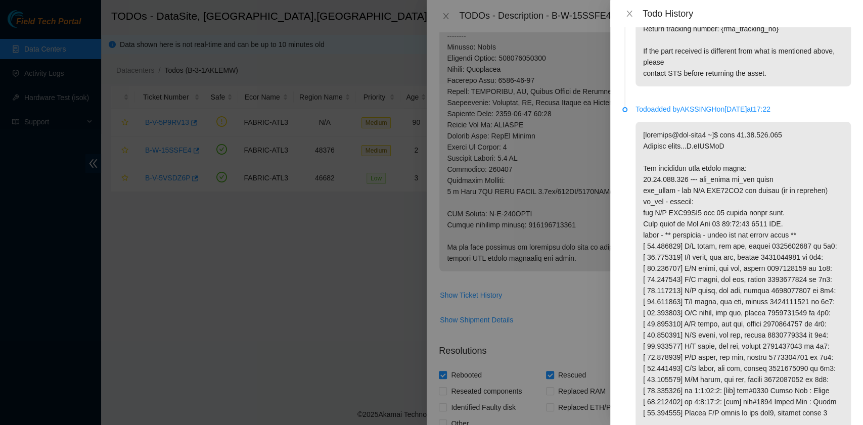
scroll to position [1351, 0]
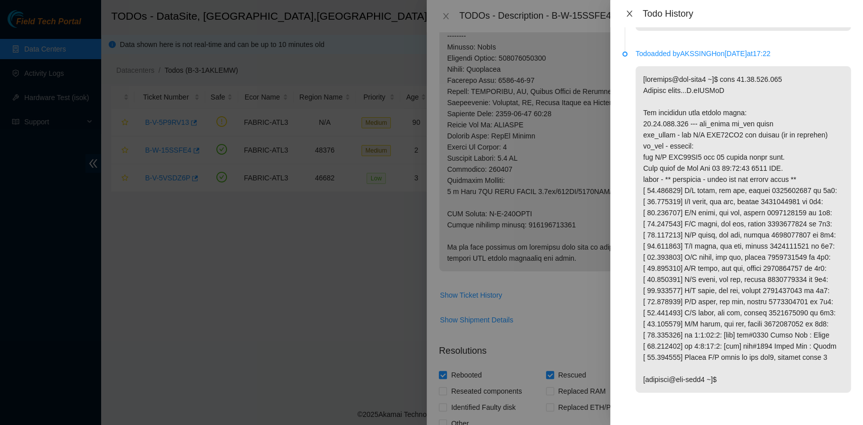
click at [628, 14] on icon "close" at bounding box center [629, 14] width 6 height 6
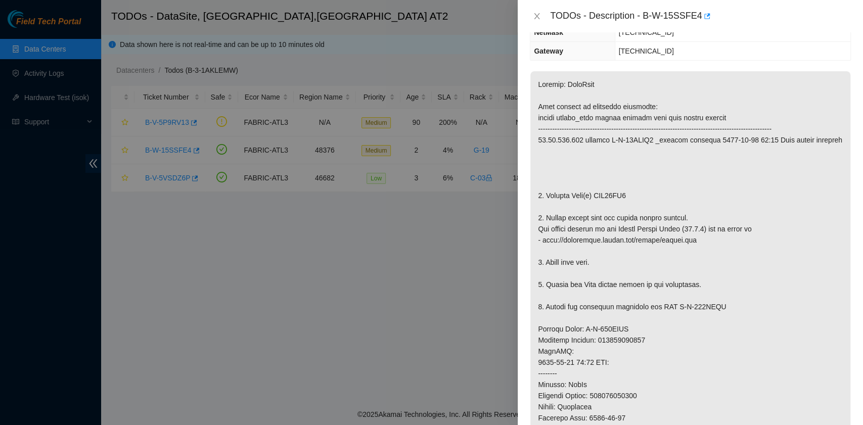
scroll to position [0, 0]
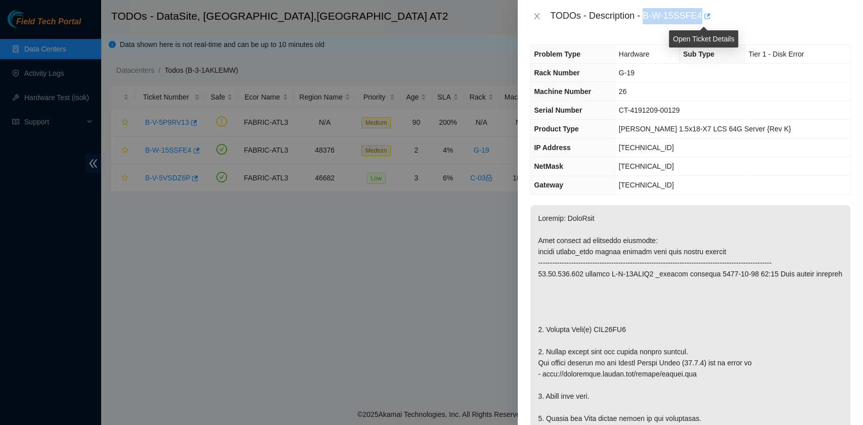
drag, startPoint x: 643, startPoint y: 17, endPoint x: 701, endPoint y: 23, distance: 58.4
click at [701, 23] on div "TODOs - Description - B-W-15SSFE4" at bounding box center [700, 16] width 301 height 16
copy div "B-W-15SSFE4"
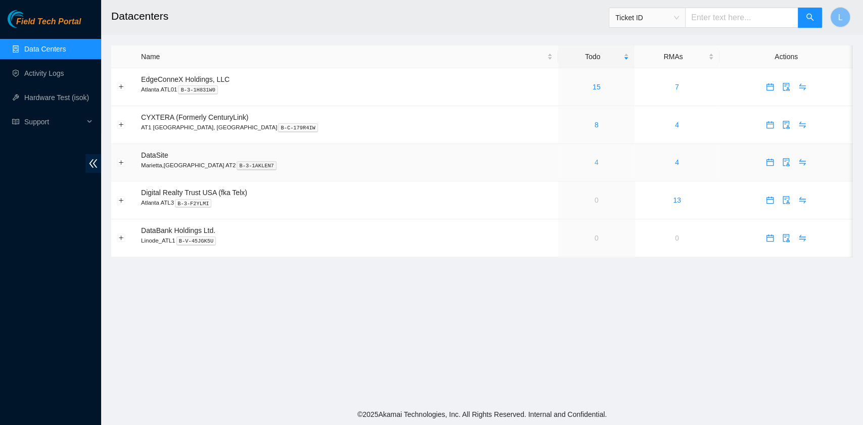
click at [594, 162] on link "4" at bounding box center [596, 162] width 4 height 8
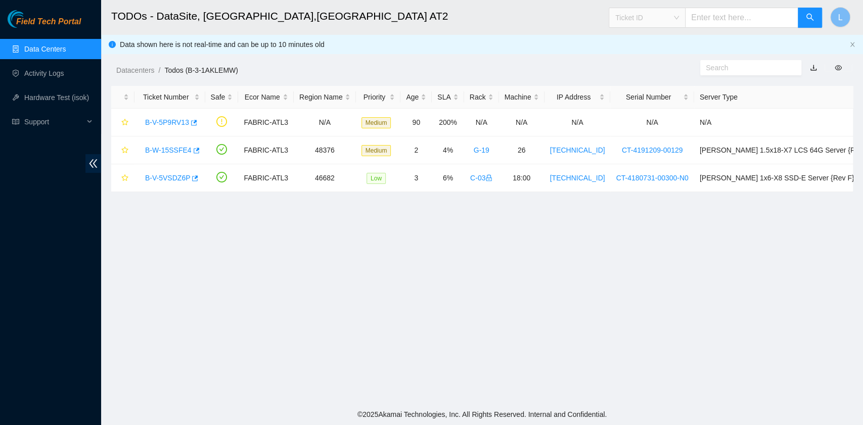
click at [679, 18] on span "Ticket ID" at bounding box center [647, 17] width 64 height 15
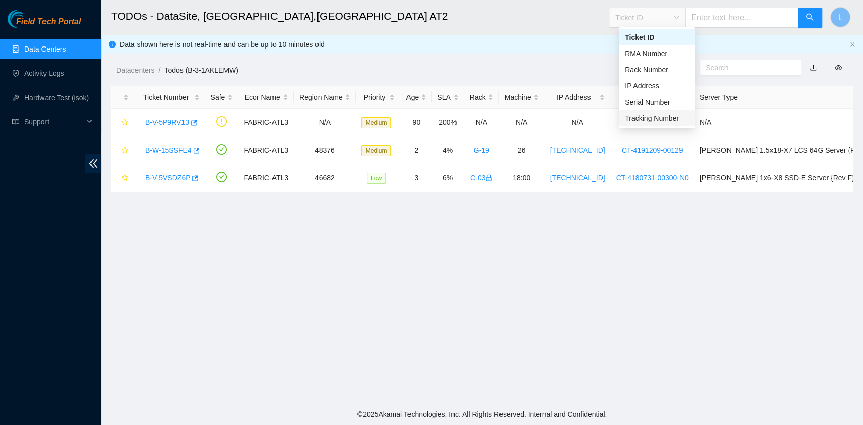
click at [653, 120] on div "Tracking Number" at bounding box center [657, 118] width 64 height 11
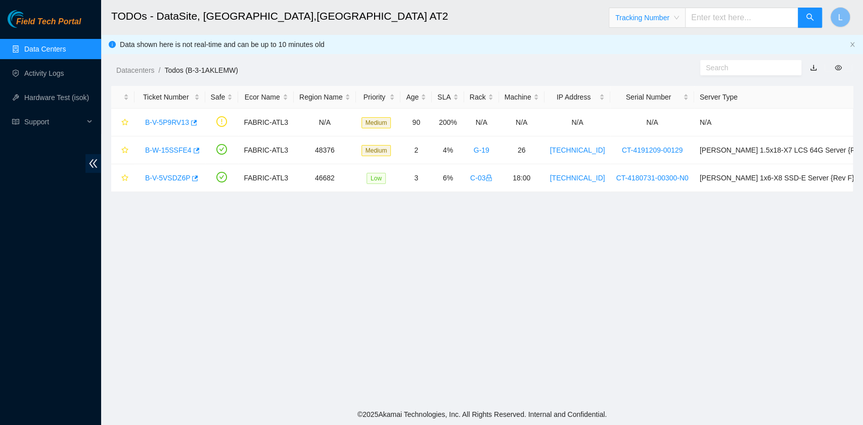
click at [704, 20] on input "text" at bounding box center [741, 18] width 113 height 20
type input "463470057653"
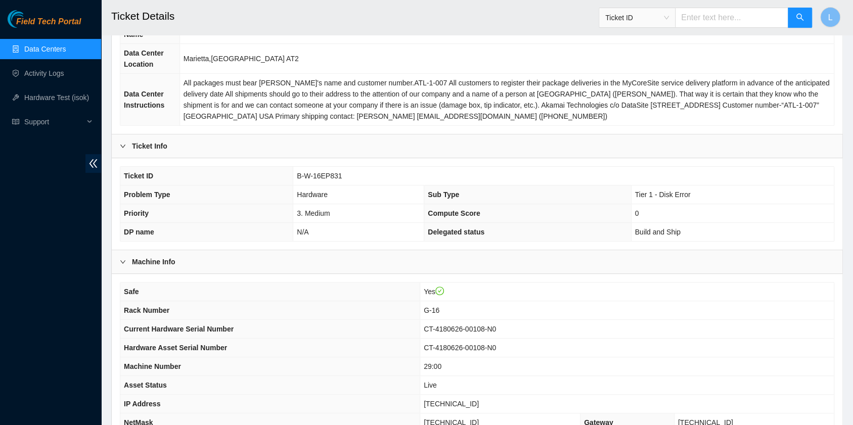
scroll to position [134, 0]
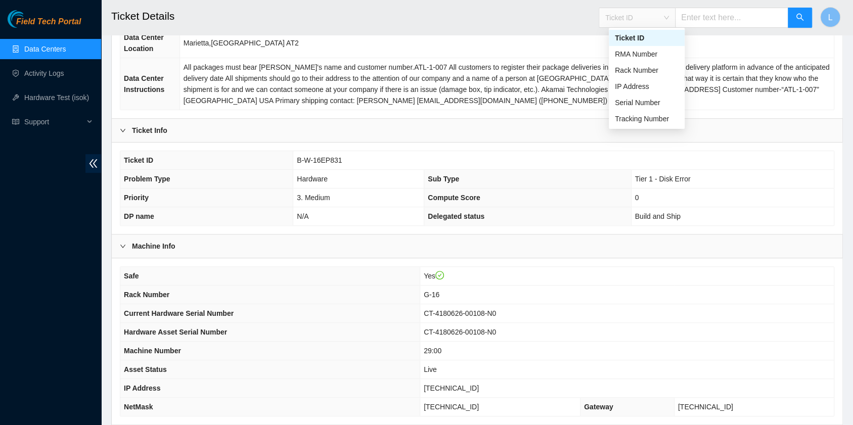
click at [669, 19] on span "Ticket ID" at bounding box center [637, 17] width 64 height 15
click at [664, 119] on div "Tracking Number" at bounding box center [647, 118] width 64 height 11
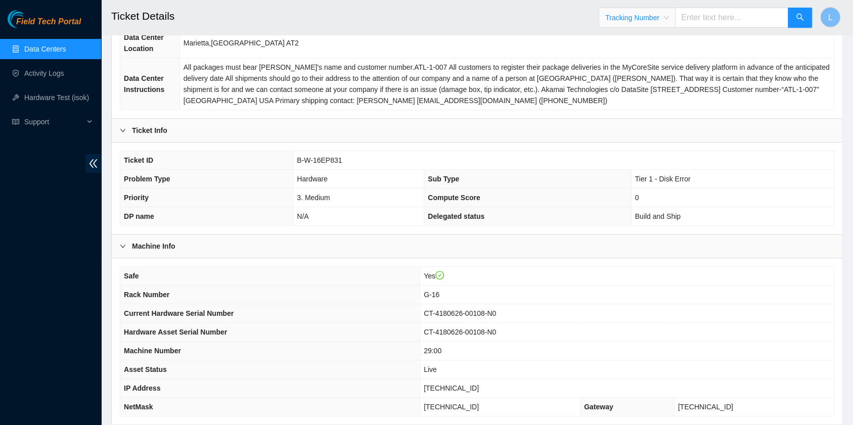
click at [700, 22] on input "text" at bounding box center [731, 18] width 113 height 20
type input "463470058097"
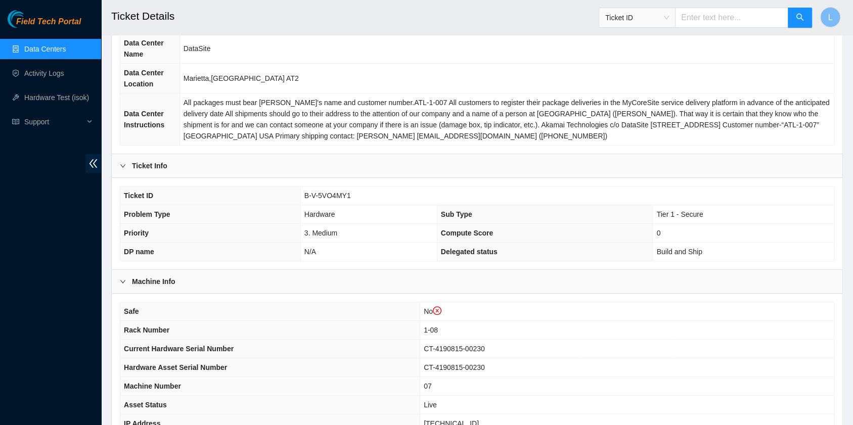
scroll to position [134, 0]
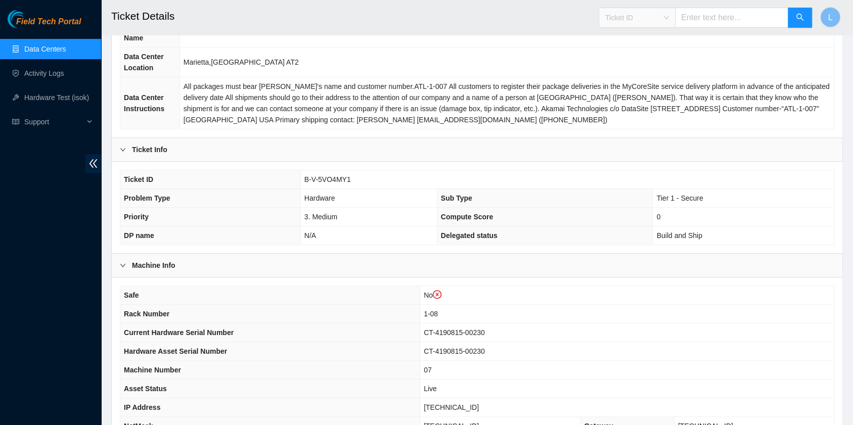
click at [669, 20] on span "Ticket ID" at bounding box center [637, 17] width 64 height 15
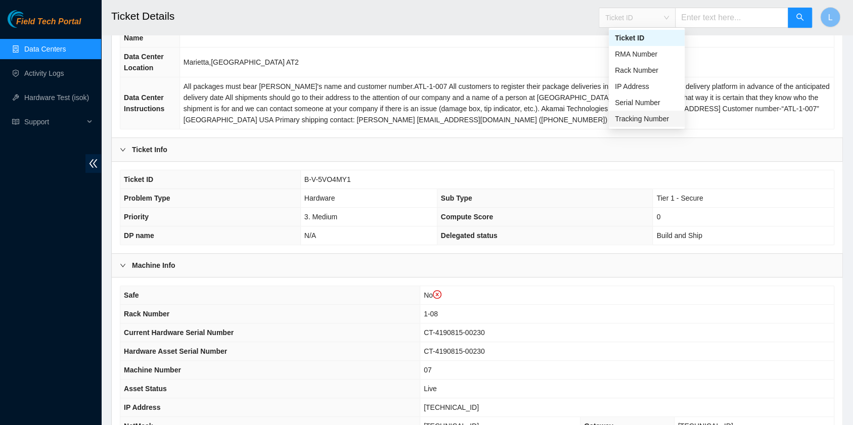
click at [650, 119] on div "Tracking Number" at bounding box center [647, 118] width 64 height 11
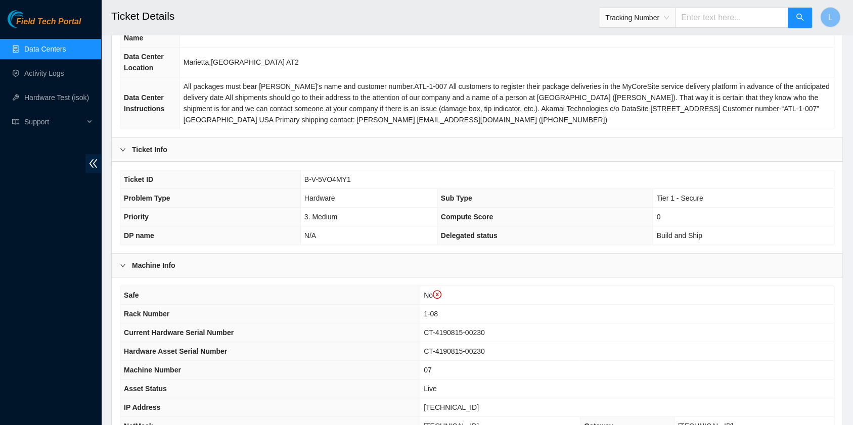
click at [716, 21] on input "text" at bounding box center [731, 18] width 113 height 20
type input "463470058270"
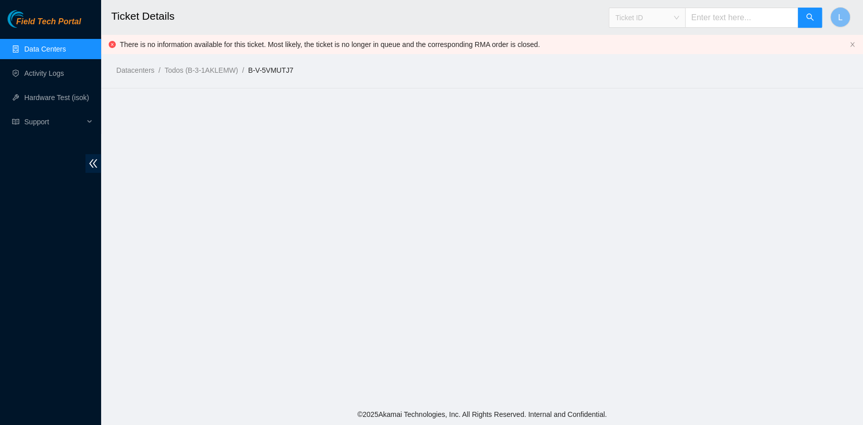
click at [685, 16] on div "Ticket ID" at bounding box center [647, 18] width 76 height 16
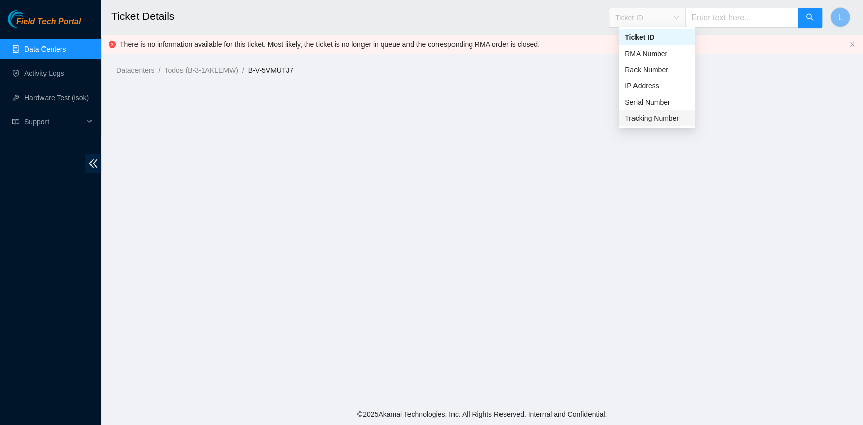
click at [649, 123] on div "Tracking Number" at bounding box center [657, 118] width 64 height 11
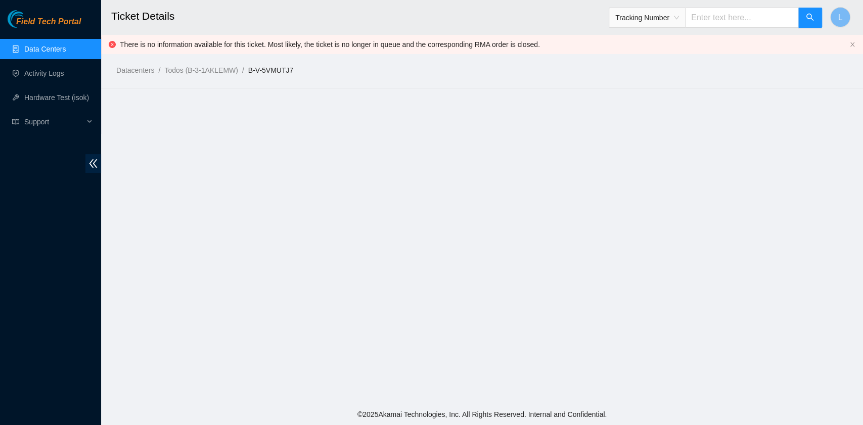
drag, startPoint x: 713, startPoint y: 24, endPoint x: 713, endPoint y: 68, distance: 44.0
click at [713, 23] on input "text" at bounding box center [741, 18] width 113 height 20
type input "463470058270"
click at [685, 20] on div "Ticket ID" at bounding box center [647, 18] width 76 height 16
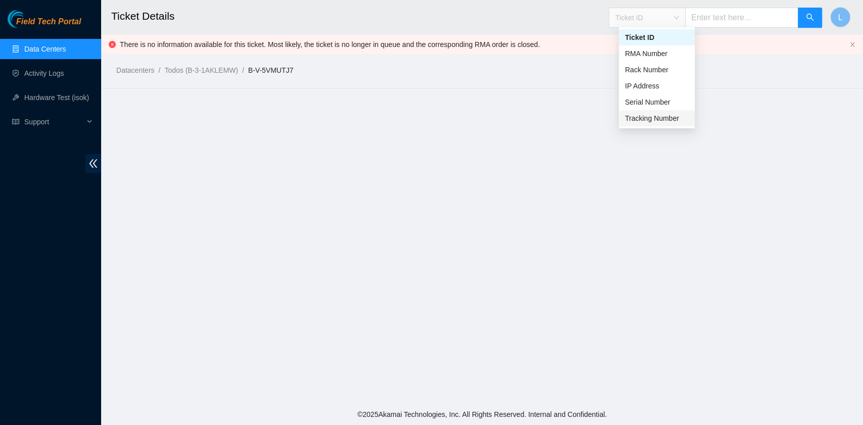
click at [659, 117] on div "Tracking Number" at bounding box center [657, 118] width 64 height 11
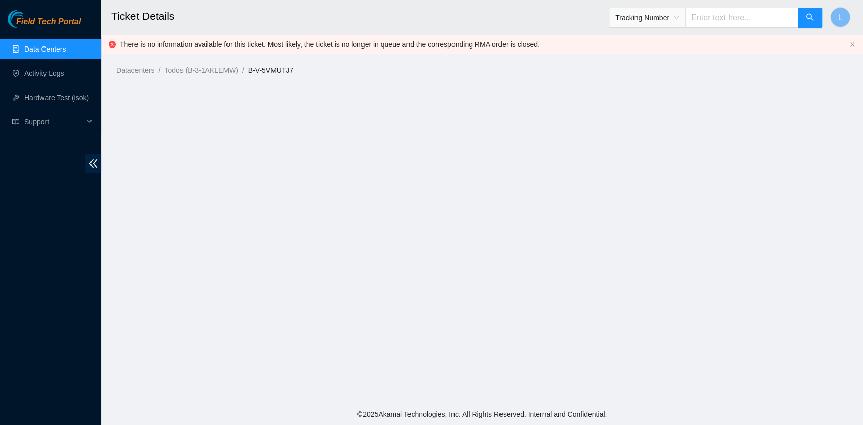
click at [712, 15] on input "text" at bounding box center [741, 18] width 113 height 20
type input "463470025371"
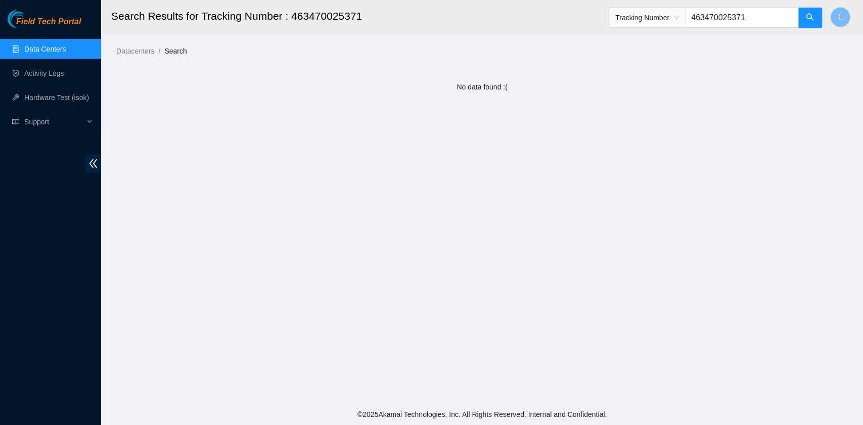
drag, startPoint x: 759, startPoint y: 15, endPoint x: 689, endPoint y: 19, distance: 70.4
click at [689, 19] on span "Tracking Number 463470025371" at bounding box center [715, 18] width 214 height 20
drag, startPoint x: 758, startPoint y: 20, endPoint x: 665, endPoint y: 30, distance: 94.1
click at [665, 30] on div "Tracking Number 463470036791" at bounding box center [715, 18] width 214 height 32
type input "463470058075"
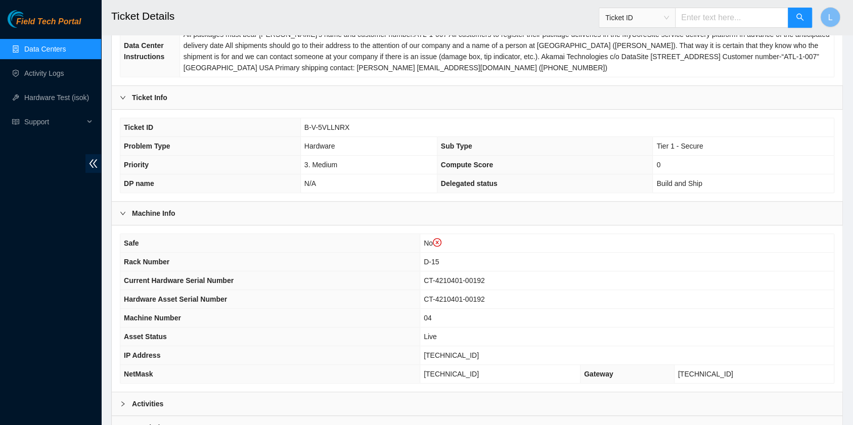
scroll to position [202, 0]
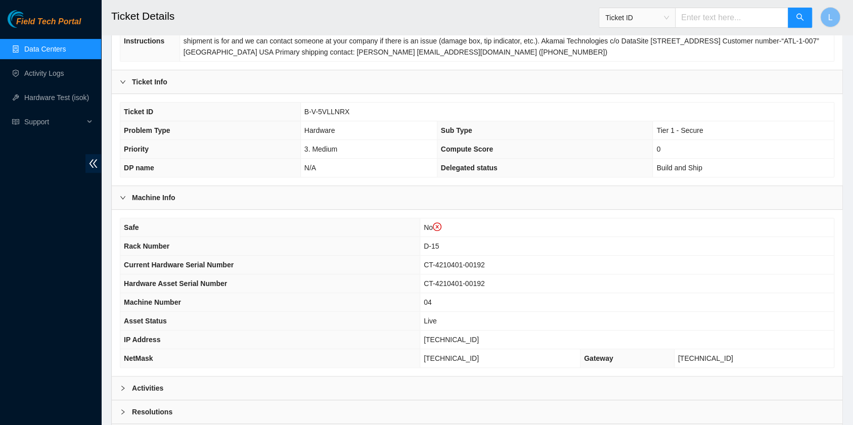
click at [669, 18] on span "Ticket ID" at bounding box center [637, 17] width 64 height 15
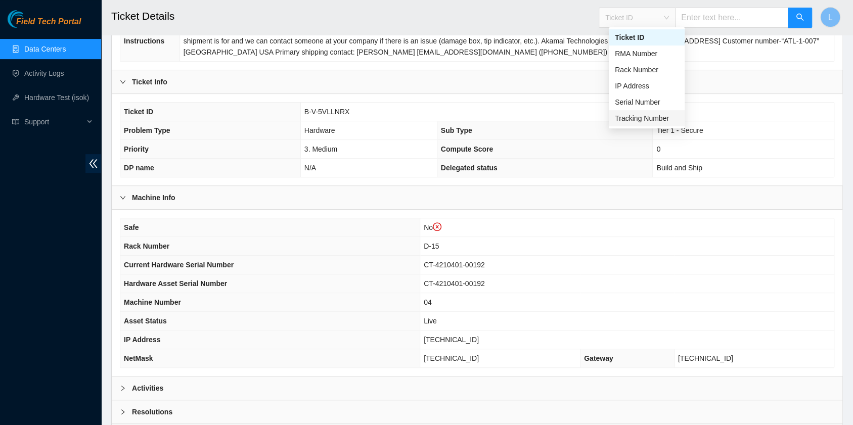
click at [655, 117] on div "Tracking Number" at bounding box center [647, 118] width 64 height 11
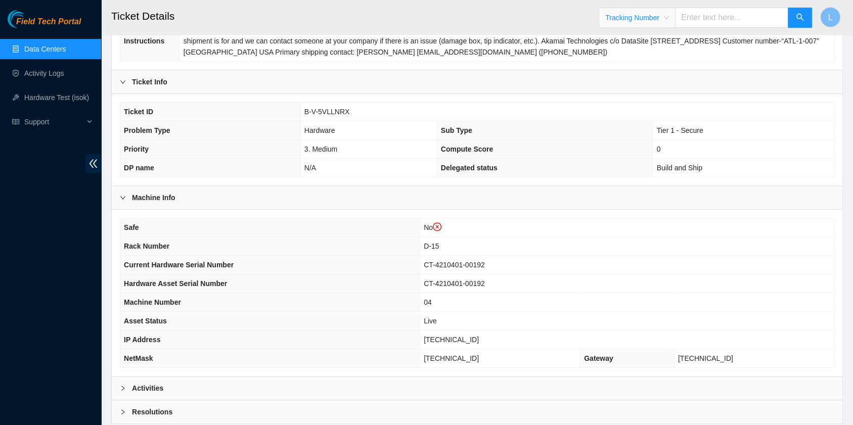
click at [709, 19] on input "text" at bounding box center [731, 18] width 113 height 20
type input "463470058557"
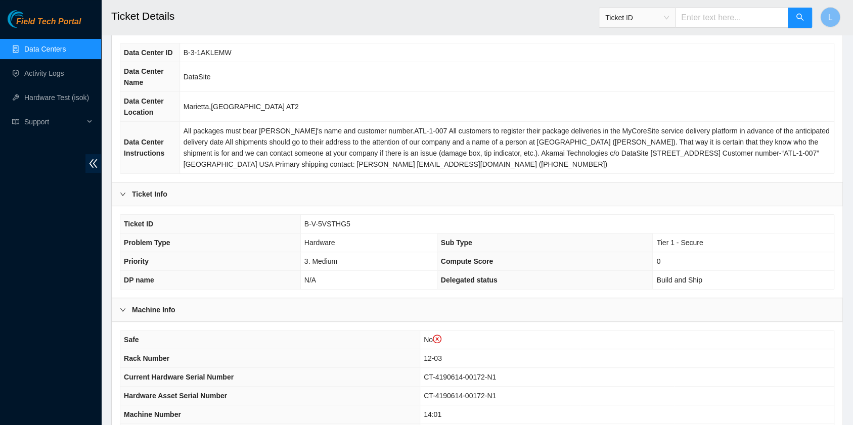
scroll to position [134, 0]
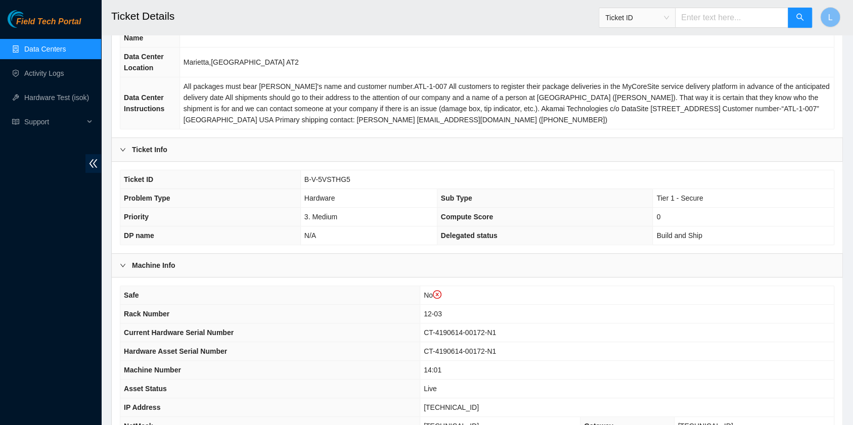
click at [669, 20] on span "Ticket ID" at bounding box center [637, 17] width 64 height 15
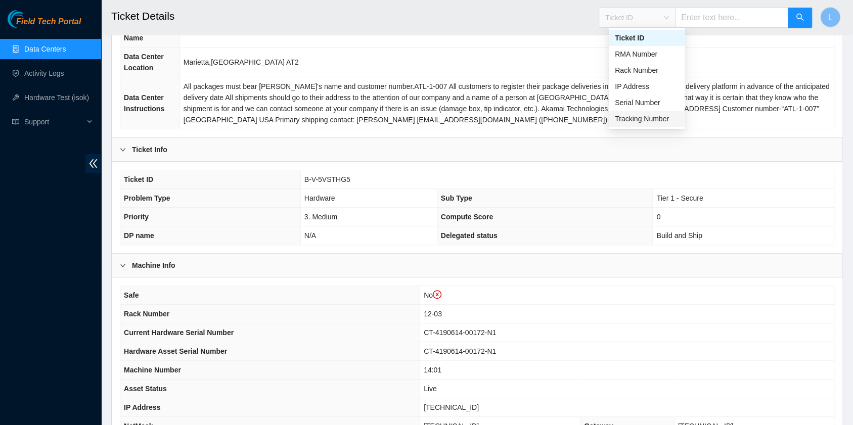
click at [657, 117] on div "Tracking Number" at bounding box center [647, 118] width 64 height 11
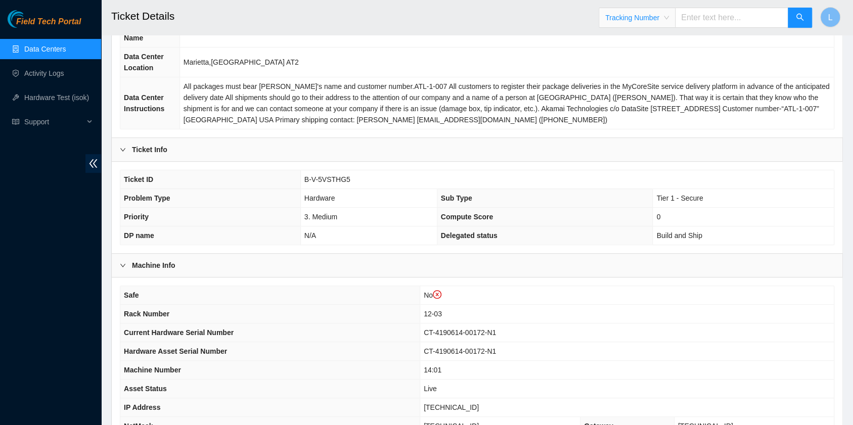
click at [722, 22] on input "text" at bounding box center [731, 18] width 113 height 20
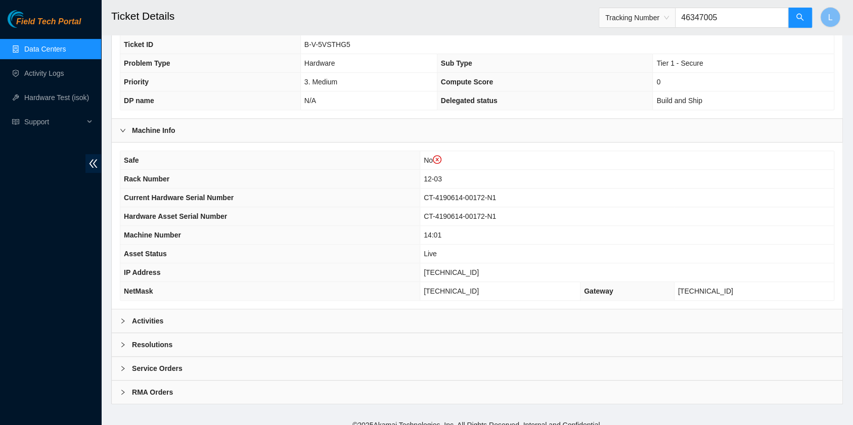
scroll to position [0, 0]
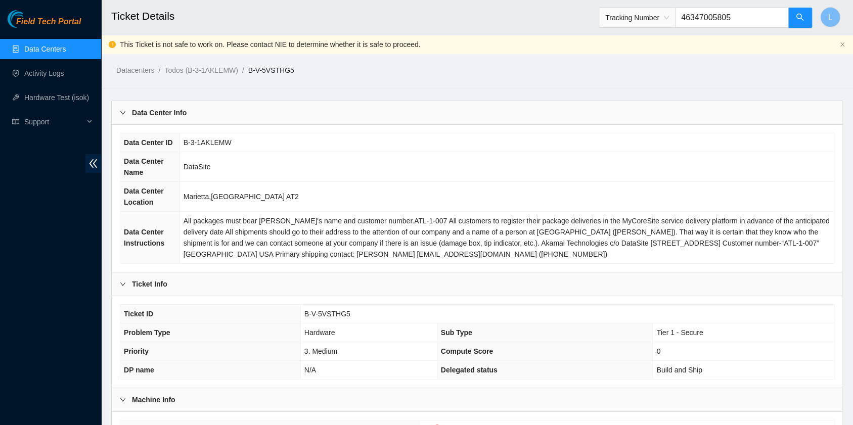
type input "463470058053"
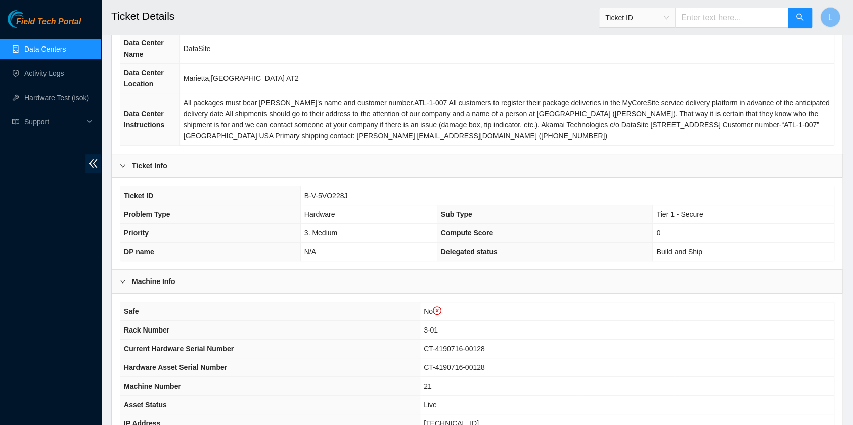
scroll to position [134, 0]
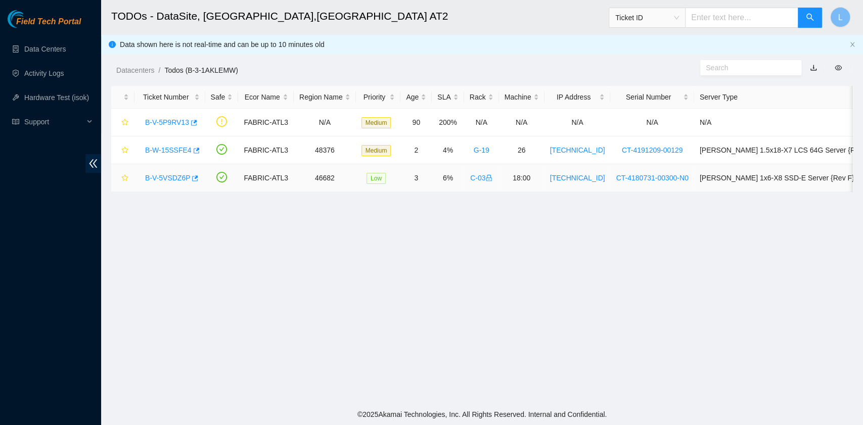
click at [174, 178] on link "B-V-5VSDZ6P" at bounding box center [167, 178] width 45 height 8
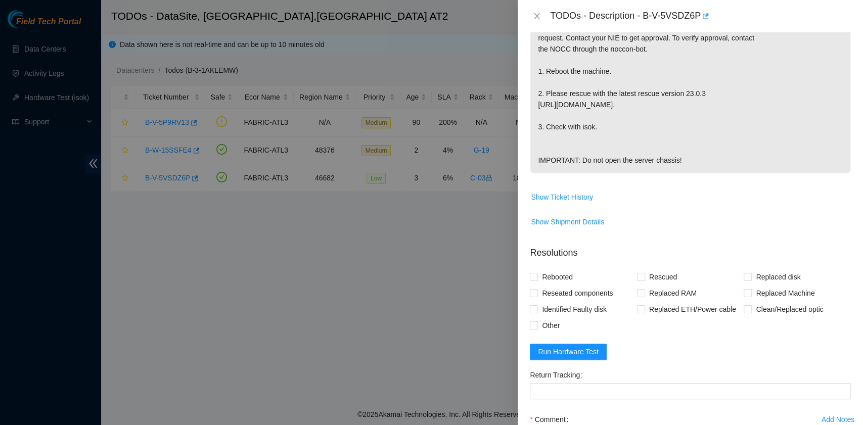
scroll to position [337, 0]
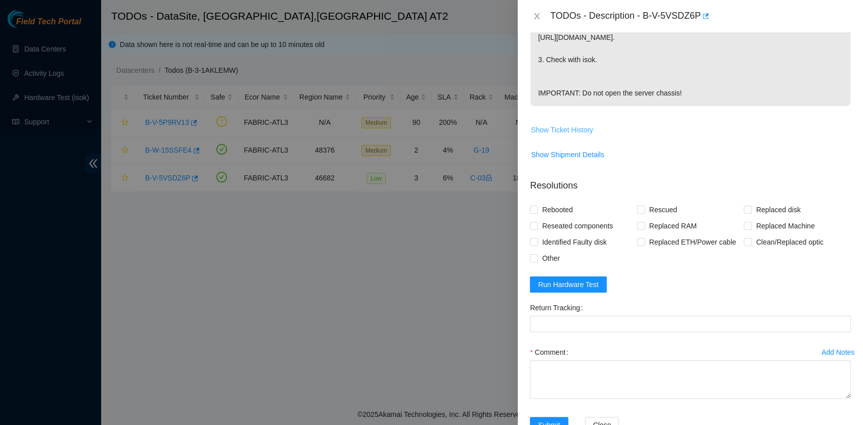
click at [568, 135] on span "Show Ticket History" at bounding box center [562, 129] width 62 height 11
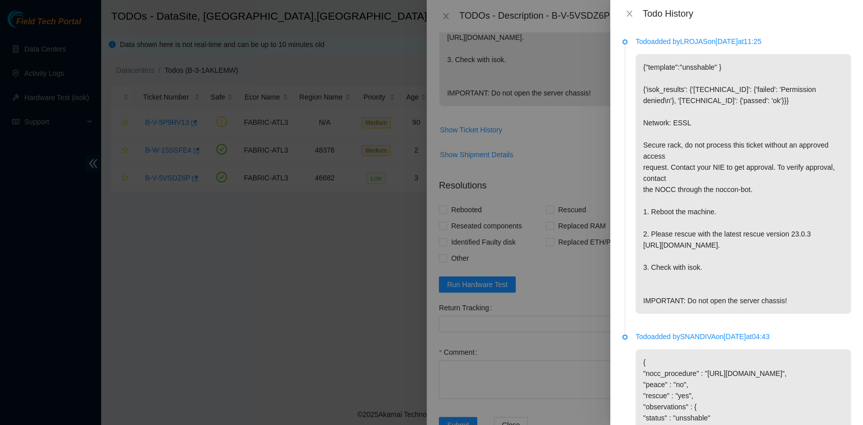
scroll to position [0, 0]
click at [628, 15] on icon "close" at bounding box center [629, 14] width 6 height 6
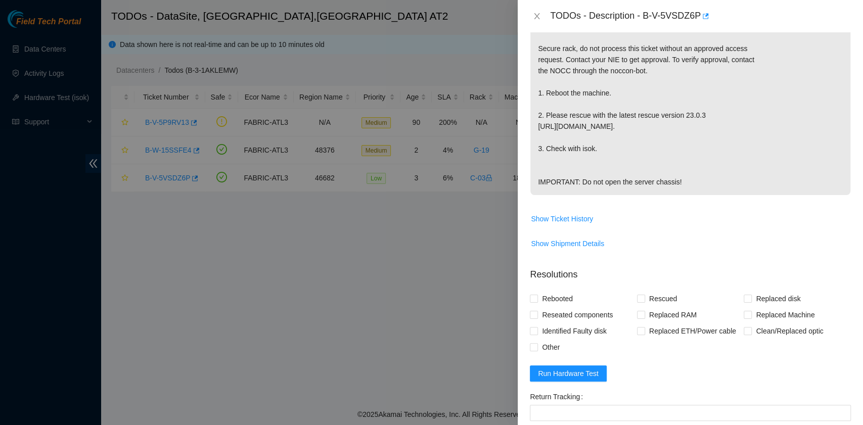
scroll to position [269, 0]
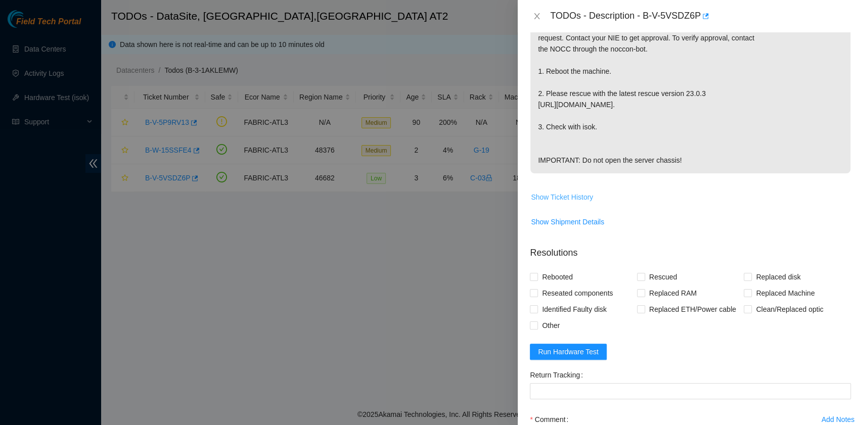
click at [571, 203] on span "Show Ticket History" at bounding box center [562, 197] width 62 height 11
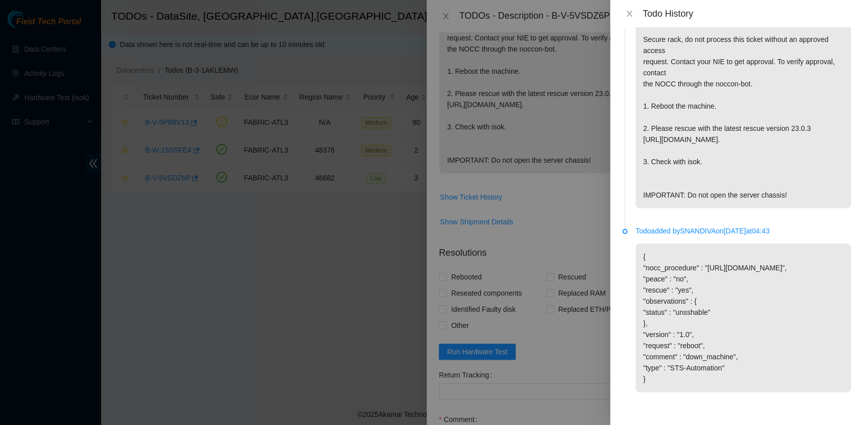
scroll to position [138, 0]
click at [630, 11] on icon "close" at bounding box center [629, 14] width 8 height 8
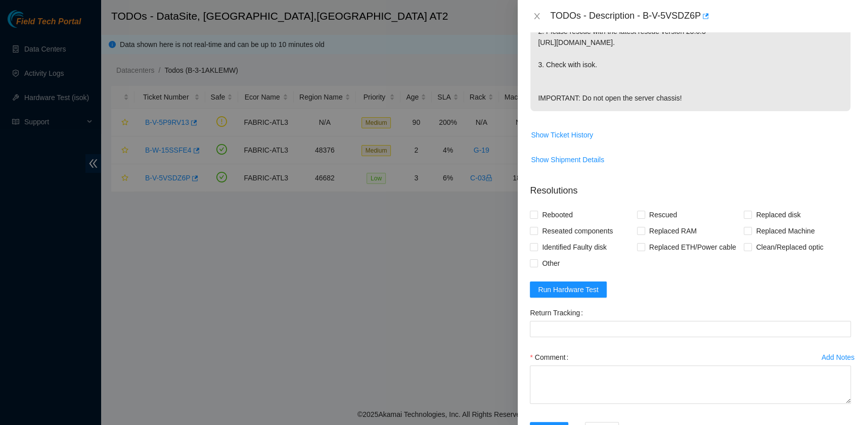
scroll to position [337, 0]
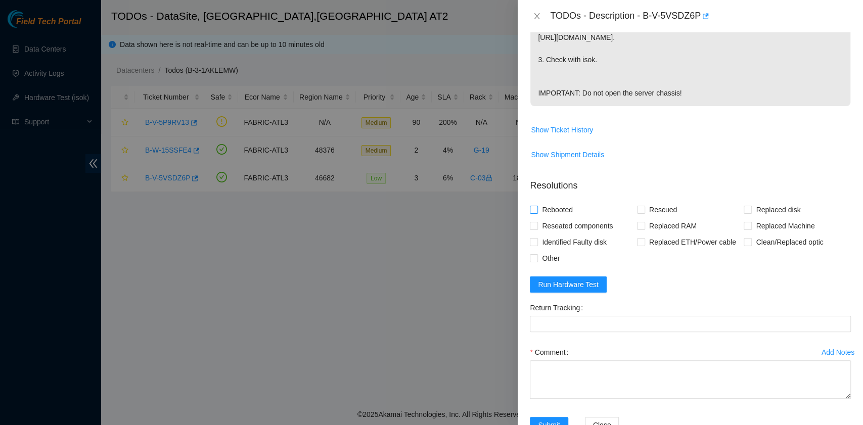
click at [552, 218] on span "Rebooted" at bounding box center [557, 210] width 39 height 16
click at [537, 213] on input "Rebooted" at bounding box center [533, 209] width 7 height 7
checkbox input "true"
click at [654, 218] on span "Rescued" at bounding box center [663, 210] width 36 height 16
click at [644, 213] on input "Rescued" at bounding box center [640, 209] width 7 height 7
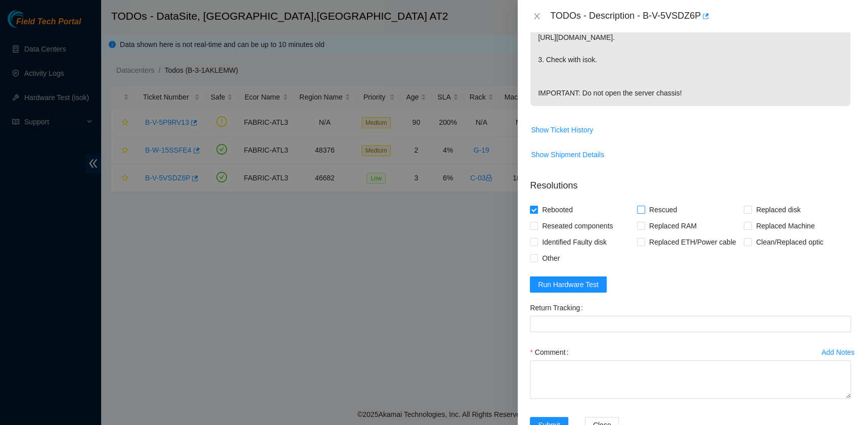
checkbox input "true"
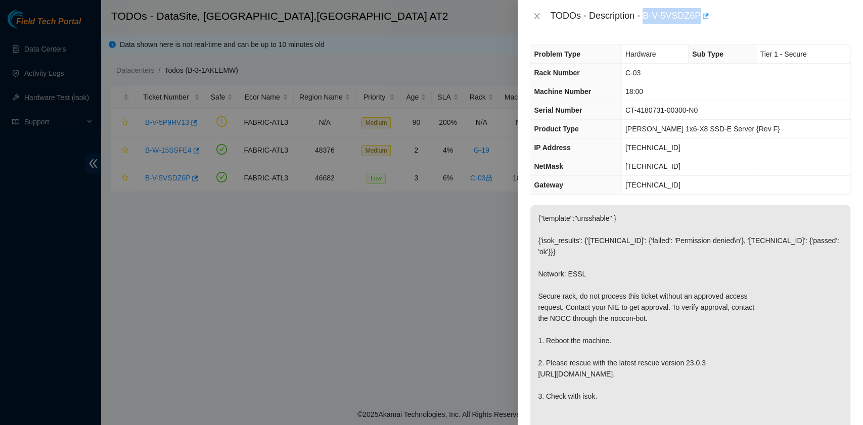
drag, startPoint x: 644, startPoint y: 18, endPoint x: 698, endPoint y: 22, distance: 54.8
click at [698, 22] on div "TODOs - Description - B-V-5VSDZ6P" at bounding box center [700, 16] width 301 height 16
copy div "B-V-5VSDZ6P"
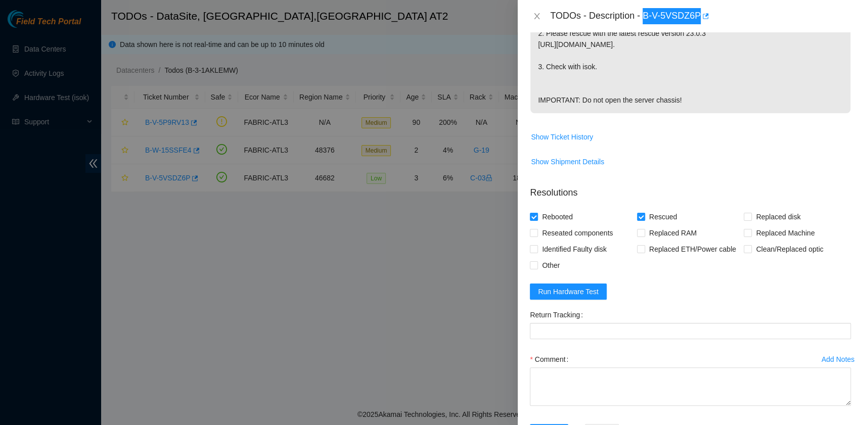
scroll to position [337, 0]
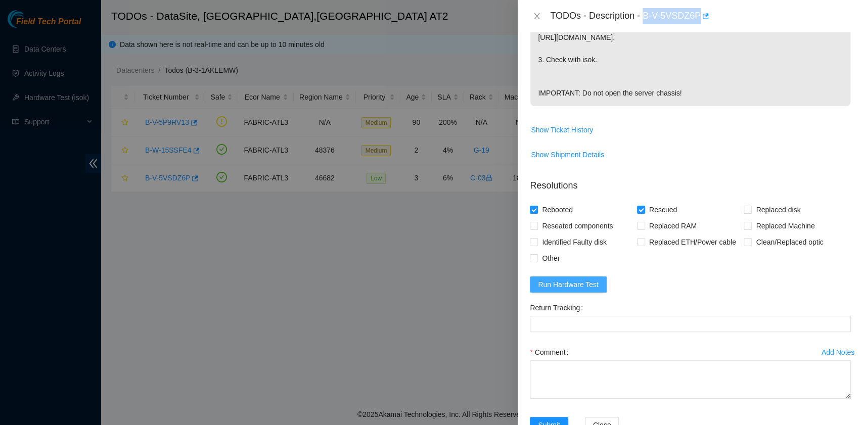
click at [588, 290] on span "Run Hardware Test" at bounding box center [568, 284] width 61 height 11
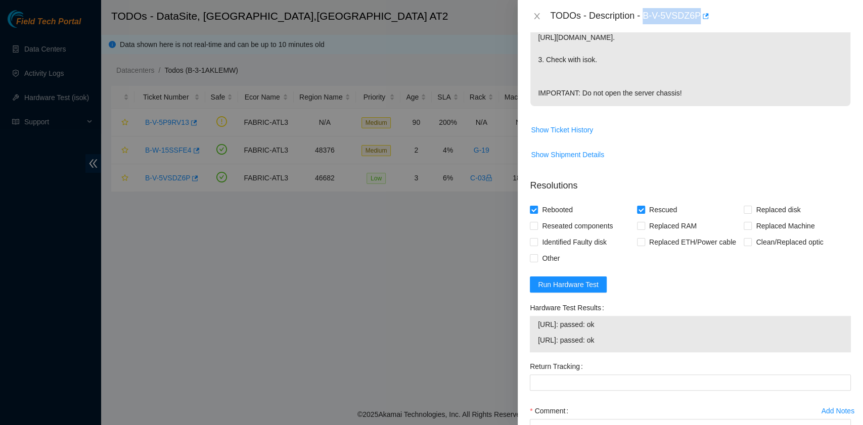
drag, startPoint x: 632, startPoint y: 361, endPoint x: 538, endPoint y: 349, distance: 94.8
click at [538, 349] on tbody "[URL]: passed: ok [URL]: passed: ok" at bounding box center [690, 333] width 306 height 31
copy tbody "[URL]: passed: ok [URL]: passed: ok"
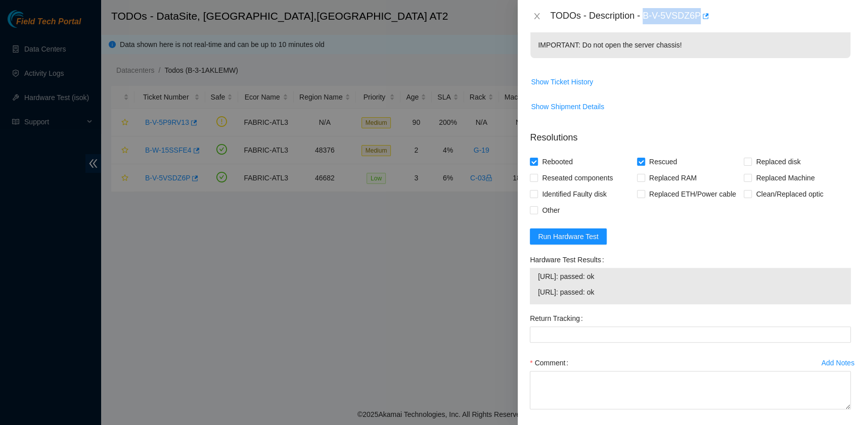
scroll to position [448, 0]
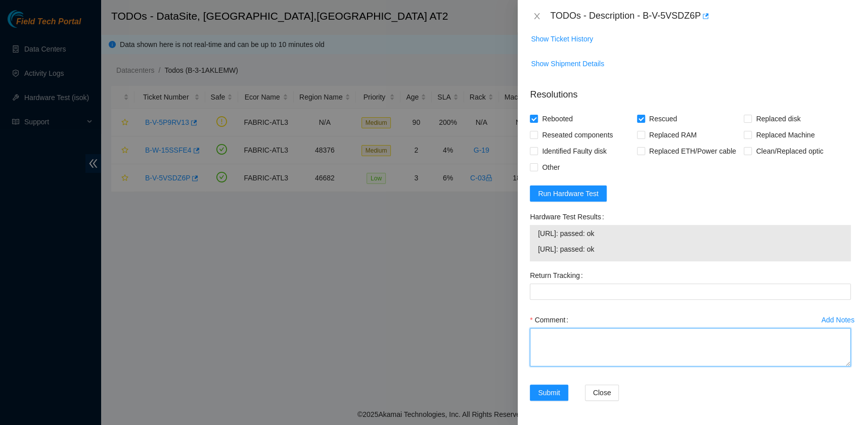
click at [611, 355] on textarea "Comment" at bounding box center [690, 347] width 321 height 38
paste textarea "B-V-5VSDZ6P rack# C-03 ESSL Security rack Rebooted. Rescued."
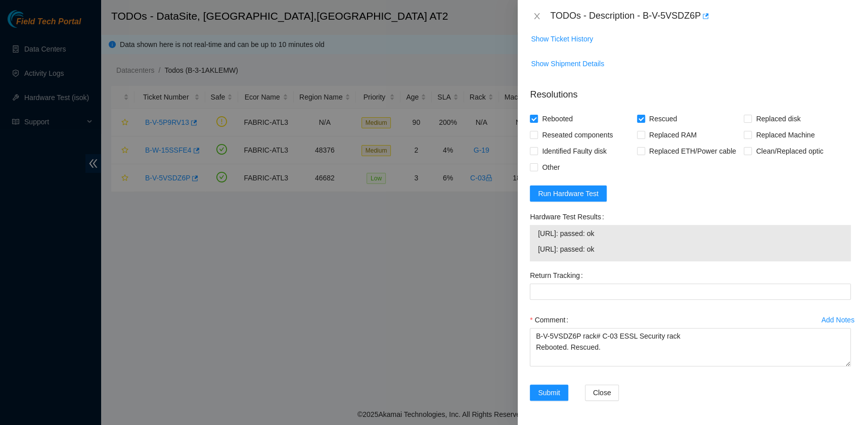
drag, startPoint x: 640, startPoint y: 246, endPoint x: 534, endPoint y: 240, distance: 106.3
click at [534, 240] on div "23.192.151.166: passed: ok 23.192.151.167: passed: ok" at bounding box center [690, 243] width 321 height 36
copy tbody "23.192.151.166: passed: ok 23.192.151.167: passed: ok"
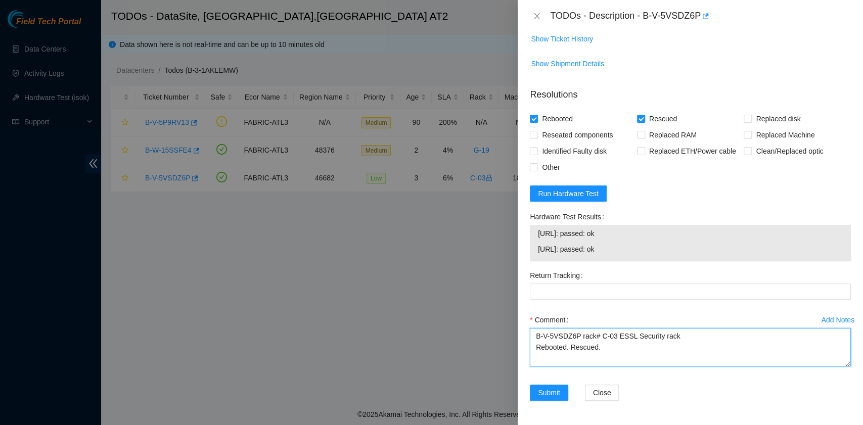
click at [546, 361] on textarea "B-V-5VSDZ6P rack# C-03 ESSL Security rack Rebooted. Rescued." at bounding box center [690, 347] width 321 height 38
paste textarea "23.192.151.166: passed: ok 23.192.151.167: passed: ok"
type textarea "B-V-5VSDZ6P rack# C-03 ESSL Security rack Rebooted. Rescued. 23.192.151.166: pa…"
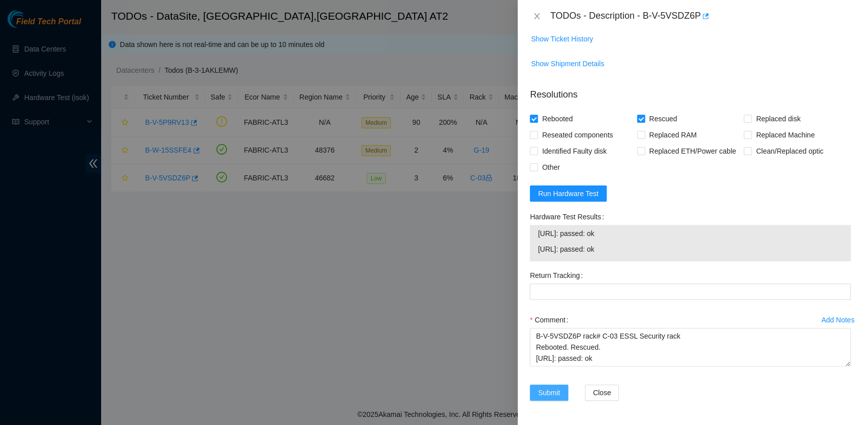
click at [552, 389] on span "Submit" at bounding box center [549, 392] width 22 height 11
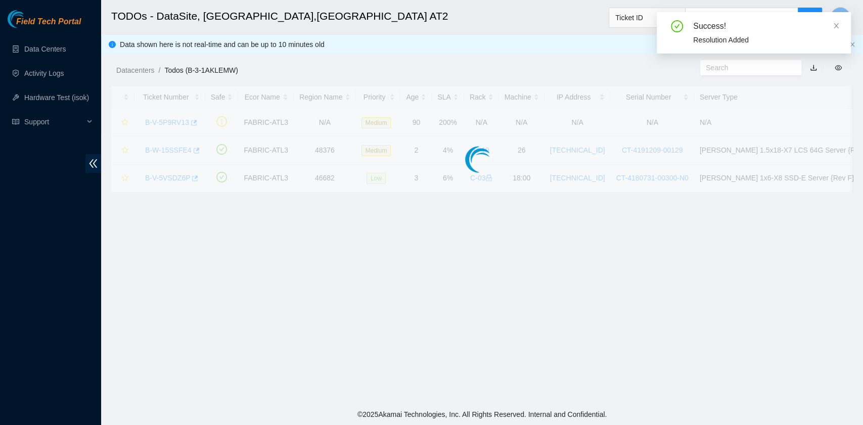
scroll to position [229, 0]
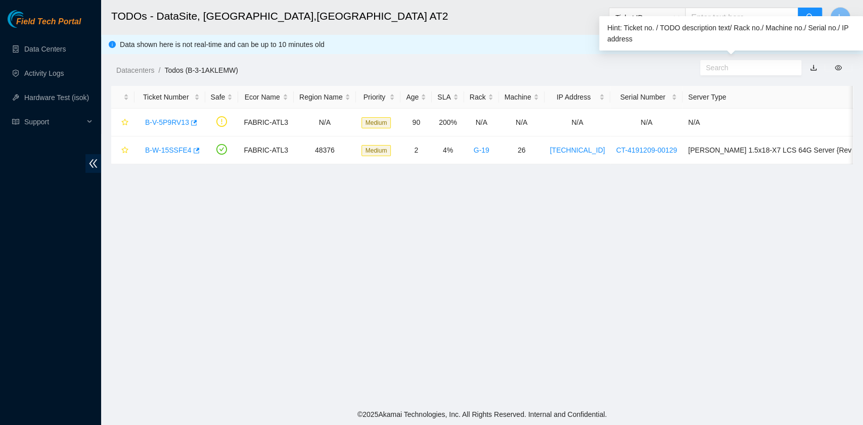
click at [722, 70] on input "text" at bounding box center [747, 67] width 82 height 11
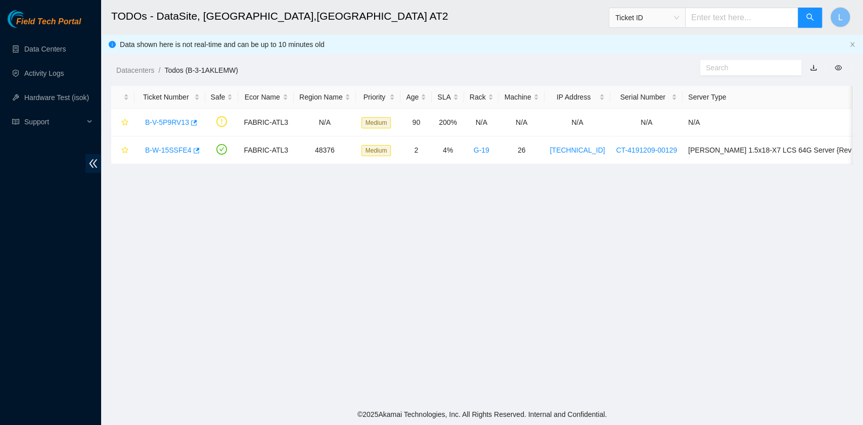
click at [704, 14] on input "text" at bounding box center [741, 18] width 113 height 20
paste input "B-V-5TFMVZ"
type input "B-V-5TFMVZ"
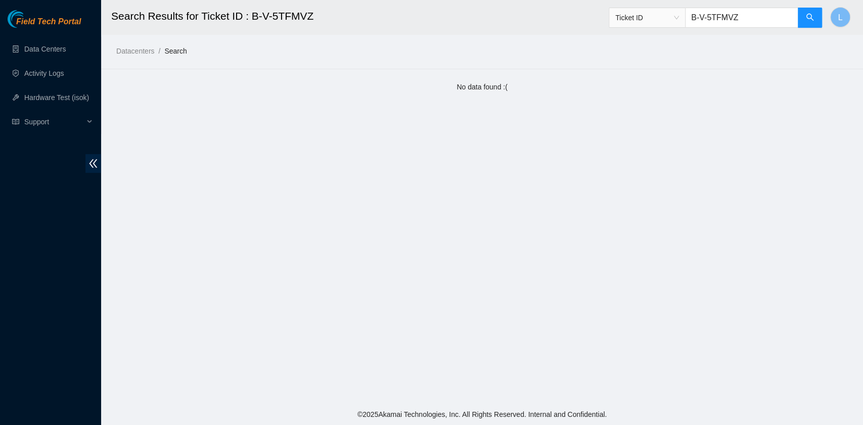
click at [709, 55] on div "Datacenters / Search /" at bounding box center [482, 28] width 762 height 57
click at [37, 52] on link "Data Centers" at bounding box center [44, 49] width 41 height 8
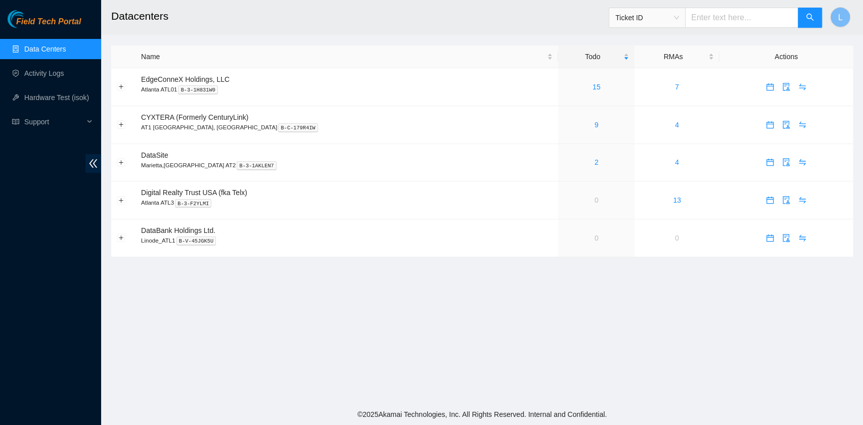
click at [726, 16] on input "text" at bounding box center [741, 18] width 113 height 20
paste input "B-V-5TFMVZ"
type input "B-V-5TFMVZ"
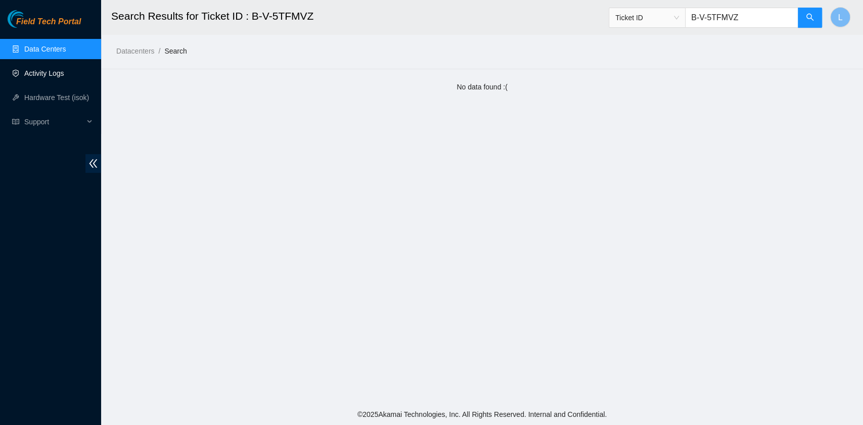
click at [56, 77] on link "Activity Logs" at bounding box center [44, 73] width 40 height 8
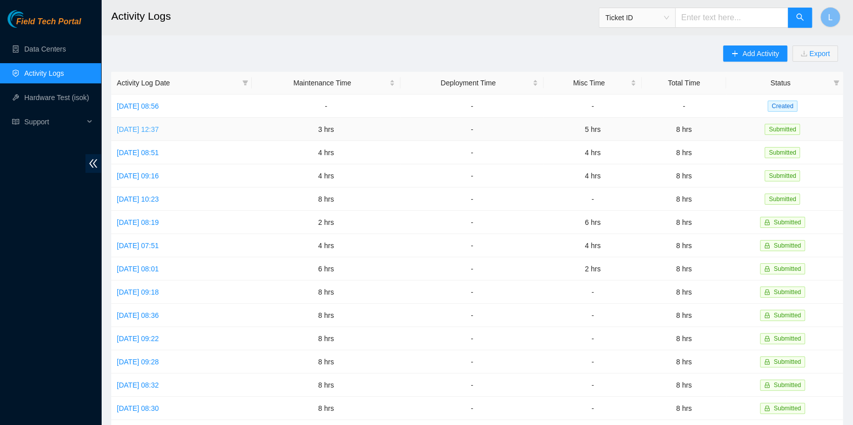
click at [159, 130] on link "[DATE] 12:37" at bounding box center [138, 129] width 42 height 8
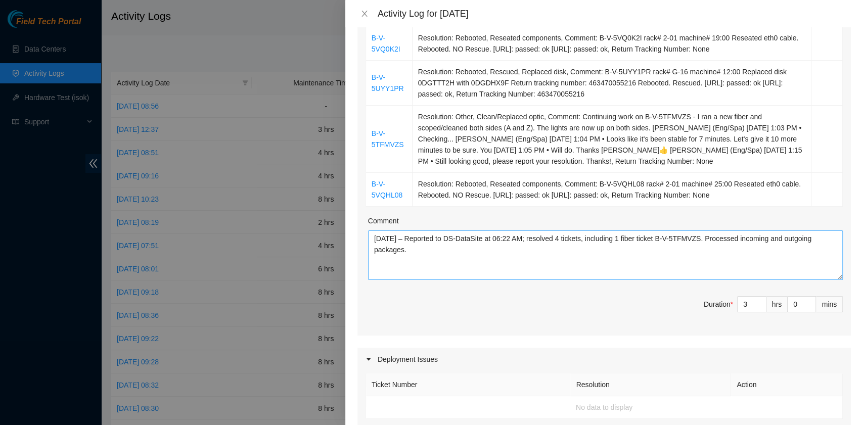
scroll to position [134, 0]
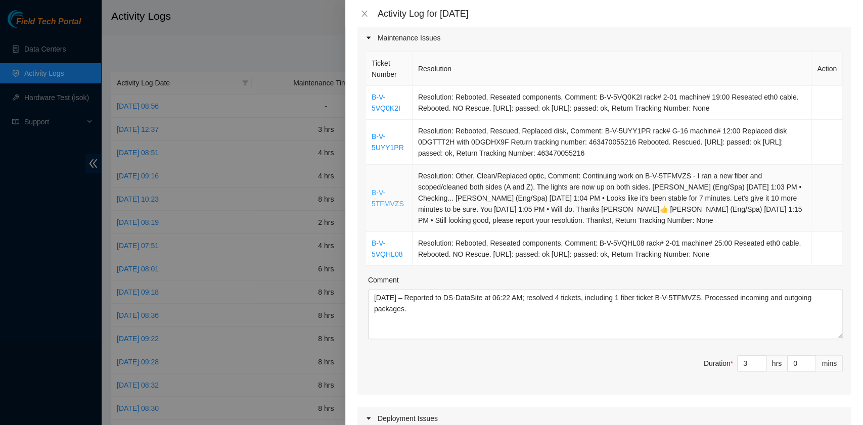
click at [389, 201] on link "B-V-5TFMVZS" at bounding box center [387, 198] width 32 height 19
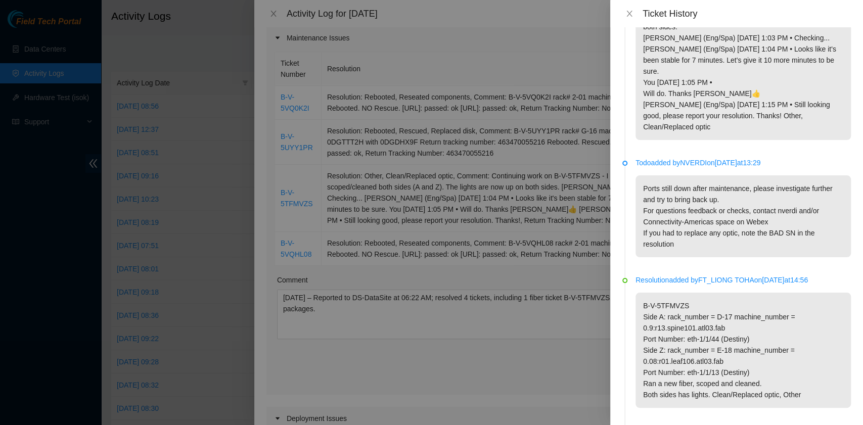
scroll to position [269, 0]
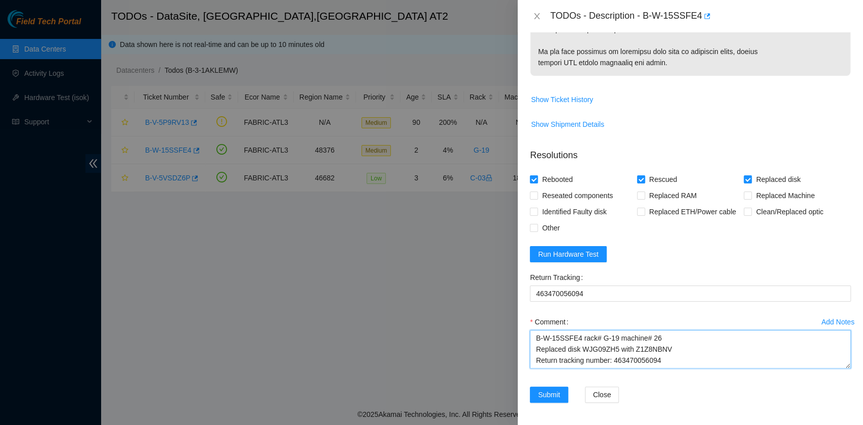
drag, startPoint x: 638, startPoint y: 361, endPoint x: 520, endPoint y: 315, distance: 126.9
click at [520, 315] on div "Problem Type Hardware Sub Type Tier 1 - Disk Error Rack Number G-19 Machine Num…" at bounding box center [690, 228] width 345 height 393
paste textarea "failed. Tried with 2 different rescue stick. Josue Solano R 9/22/2025 10:34 AM …"
type textarea "B-W-15SSFE4 rack# G-19 machine# 26 Replaced disk WJG09ZH5 with Z1Z8NBNV Return …"
click at [588, 253] on span "Run Hardware Test" at bounding box center [568, 254] width 61 height 11
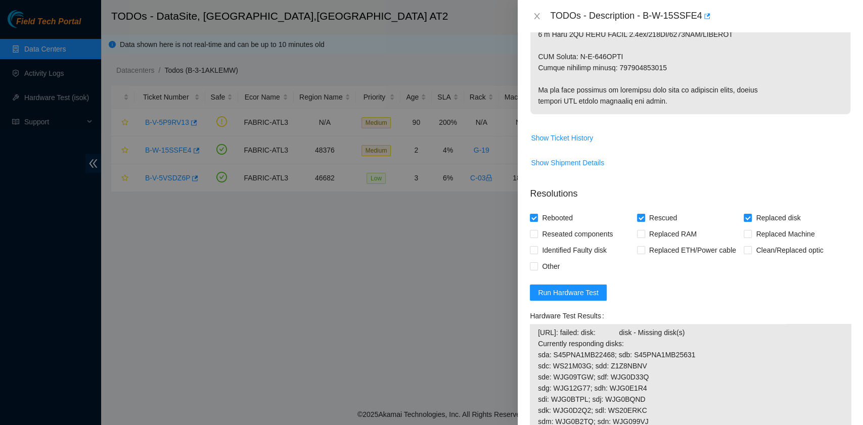
scroll to position [561, 0]
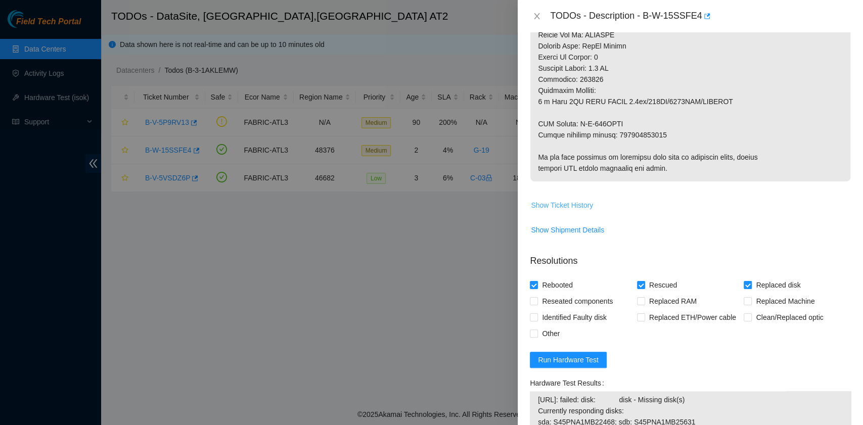
click at [564, 200] on span "Show Ticket History" at bounding box center [562, 205] width 62 height 11
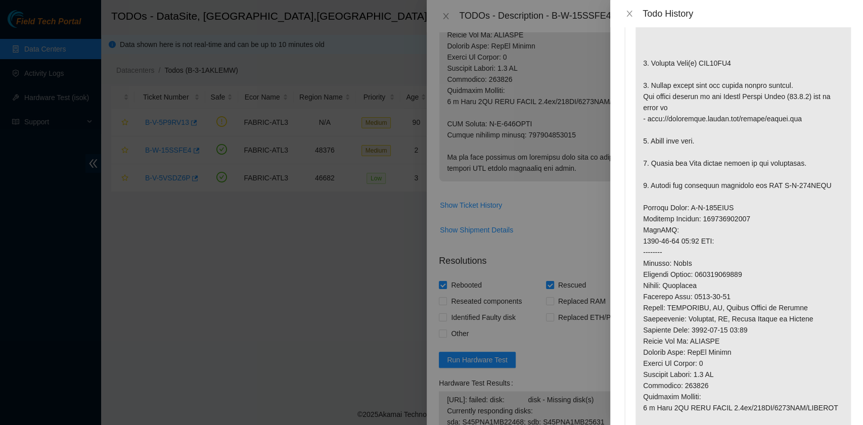
scroll to position [0, 0]
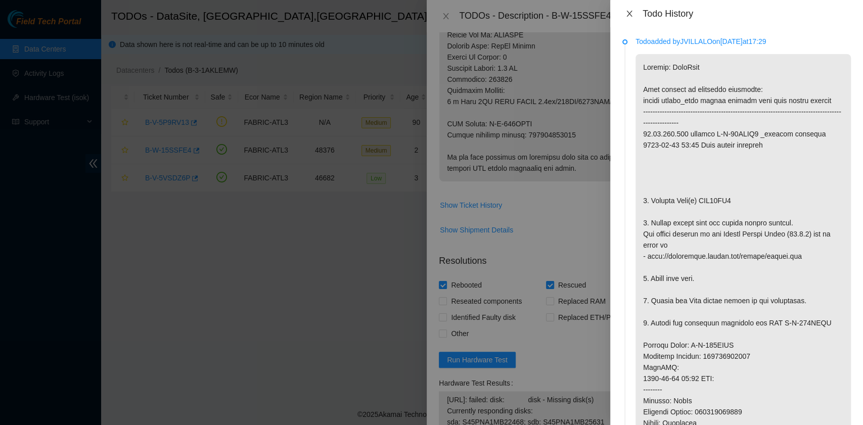
click at [631, 14] on icon "close" at bounding box center [629, 14] width 8 height 8
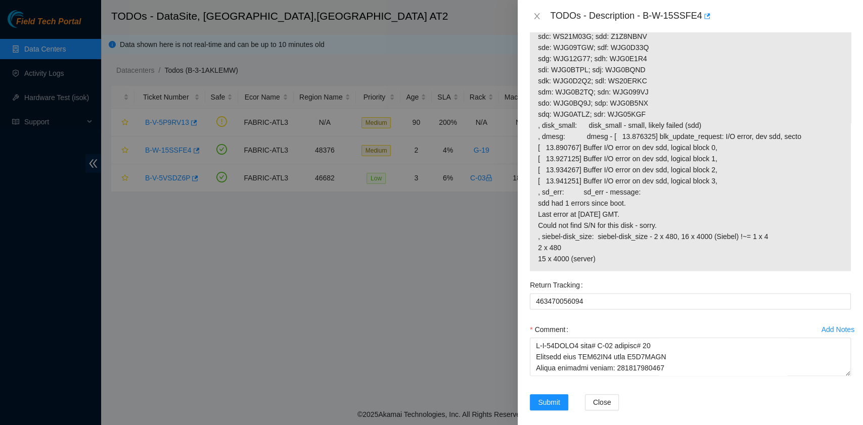
scroll to position [966, 0]
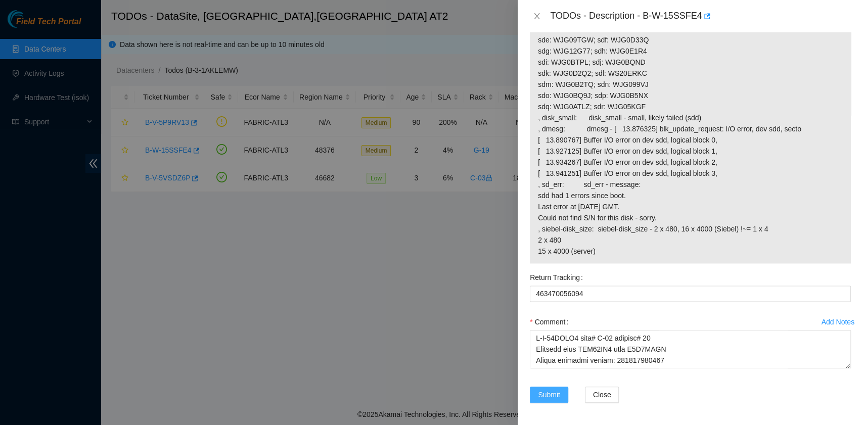
click at [551, 395] on span "Submit" at bounding box center [549, 394] width 22 height 11
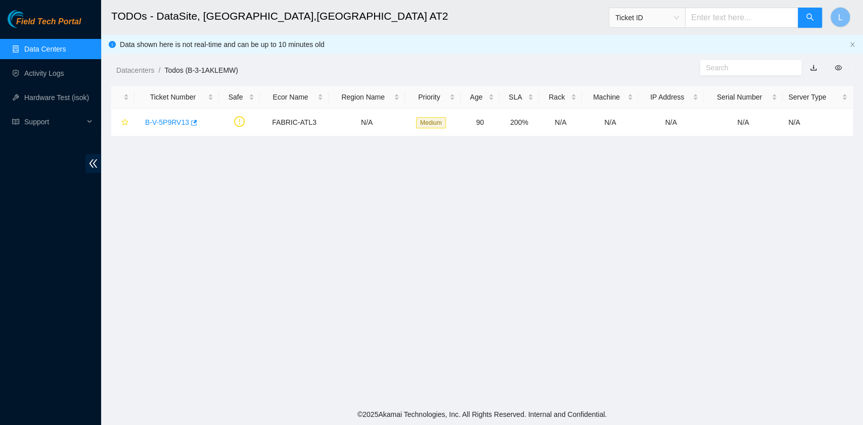
scroll to position [214, 0]
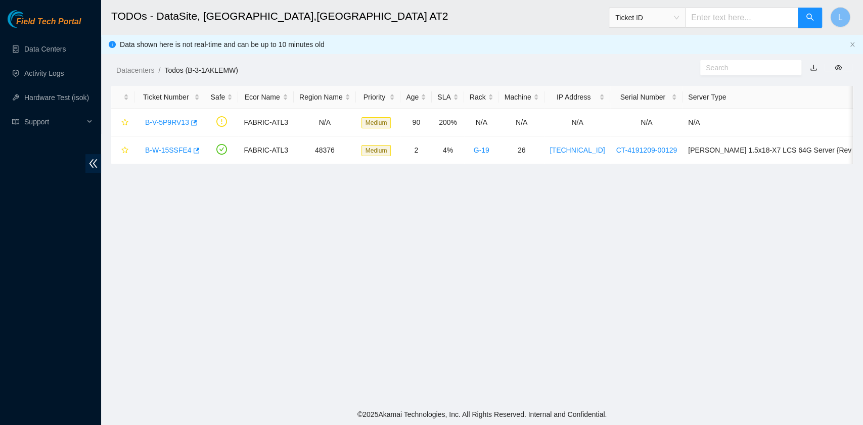
click at [46, 61] on ul "Data Centers Activity Logs Hardware Test (isok) Support" at bounding box center [50, 85] width 101 height 97
click at [48, 53] on link "Data Centers" at bounding box center [44, 49] width 41 height 8
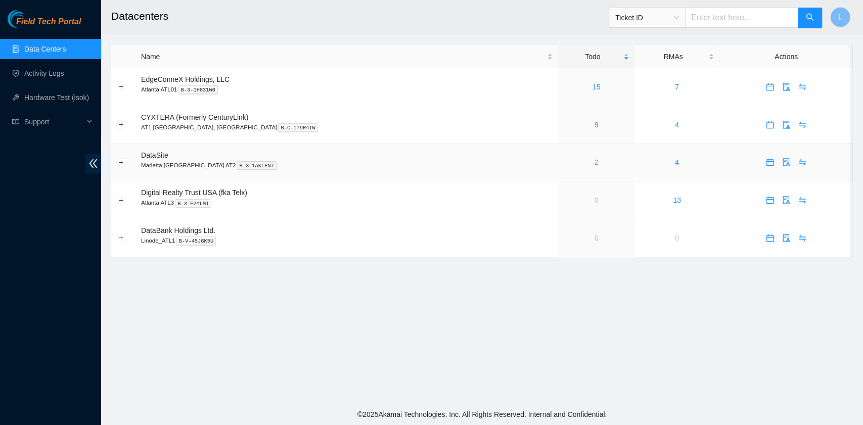
click at [594, 166] on link "2" at bounding box center [596, 162] width 4 height 8
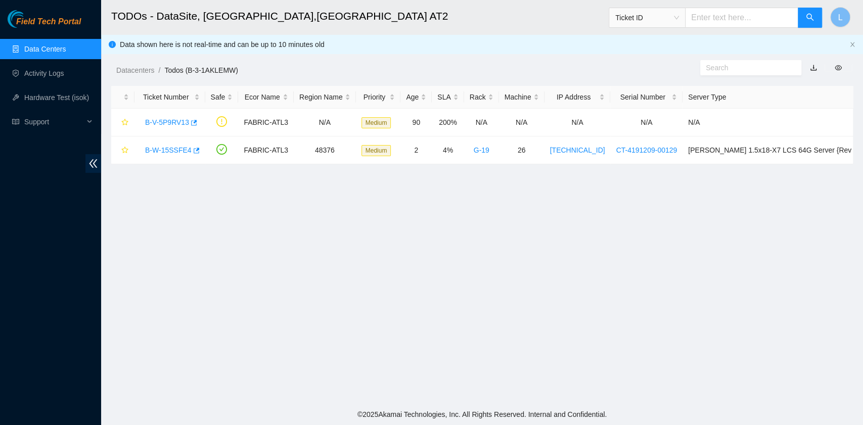
click at [65, 52] on link "Data Centers" at bounding box center [44, 49] width 41 height 8
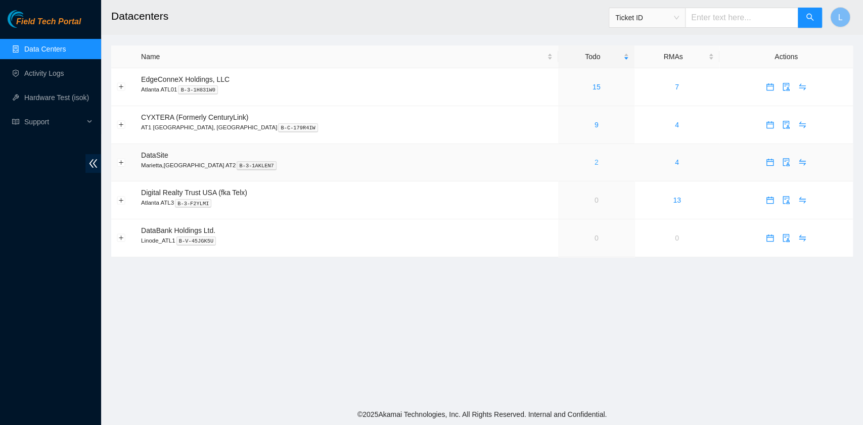
click at [594, 164] on link "2" at bounding box center [596, 162] width 4 height 8
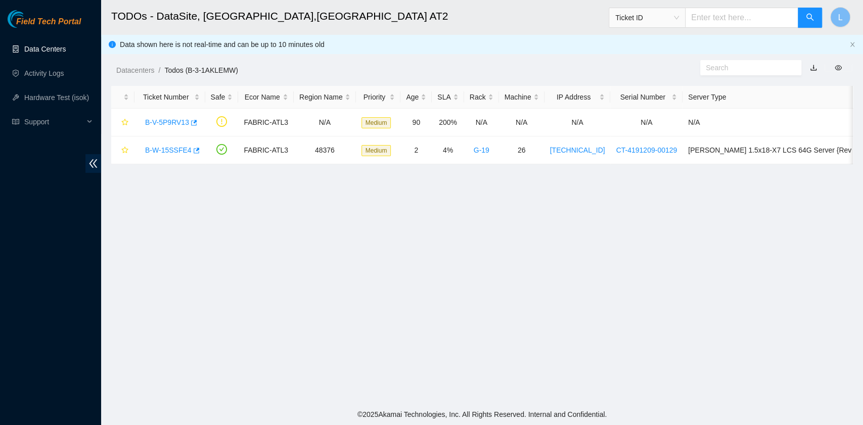
click at [45, 50] on link "Data Centers" at bounding box center [44, 49] width 41 height 8
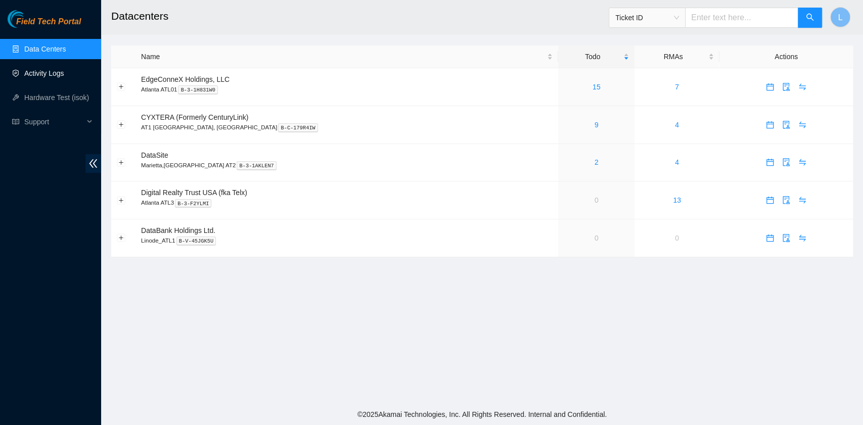
click at [41, 76] on link "Activity Logs" at bounding box center [44, 73] width 40 height 8
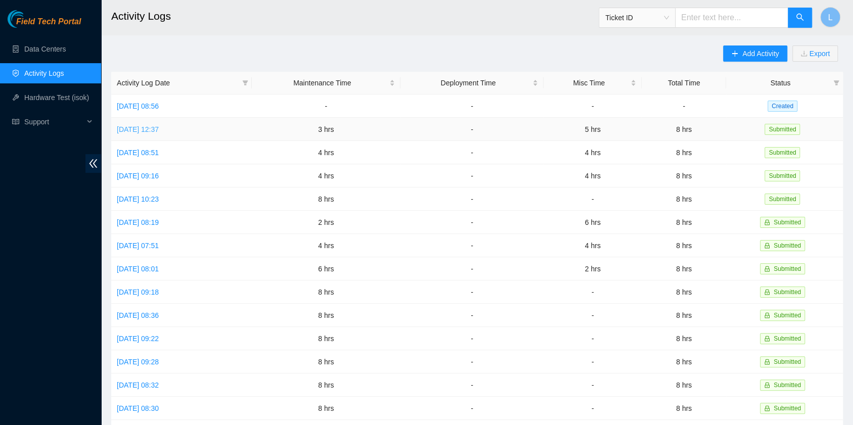
click at [139, 128] on link "[DATE] 12:37" at bounding box center [138, 129] width 42 height 8
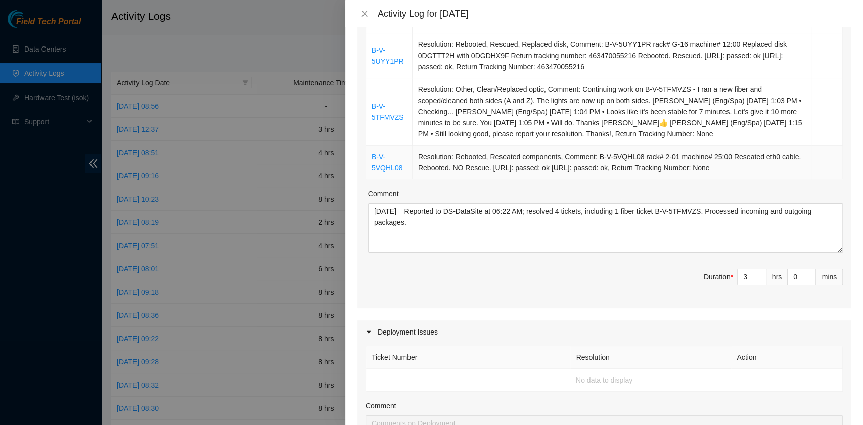
scroll to position [67, 0]
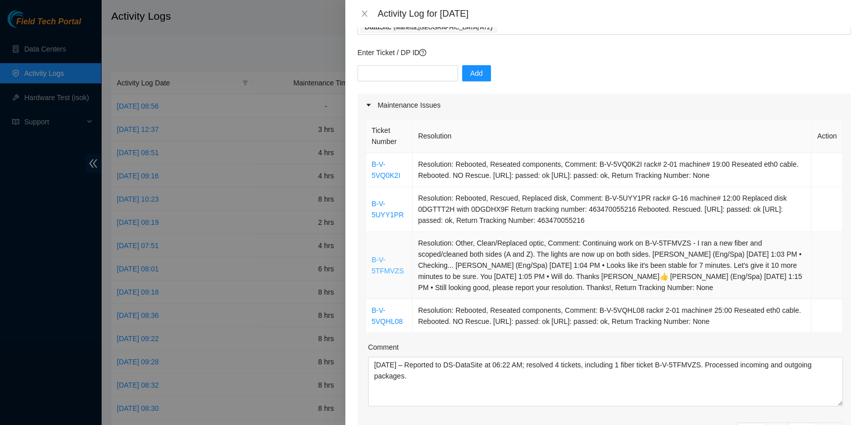
click at [381, 269] on link "B-V-5TFMVZS" at bounding box center [387, 265] width 32 height 19
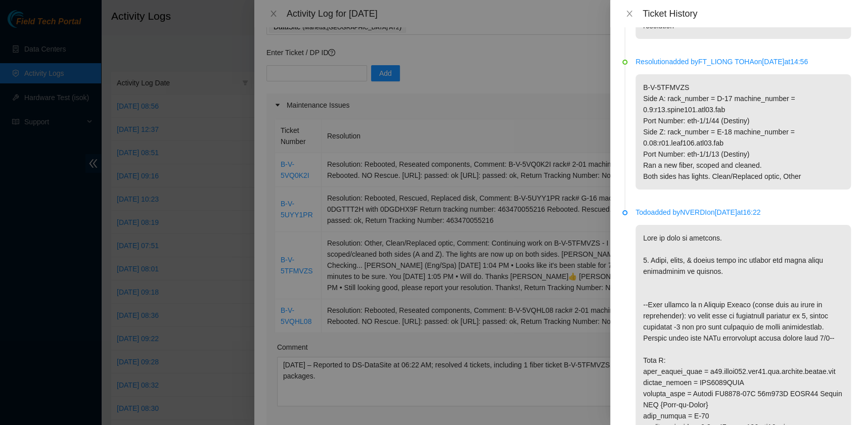
scroll to position [404, 0]
